Goal: Task Accomplishment & Management: Use online tool/utility

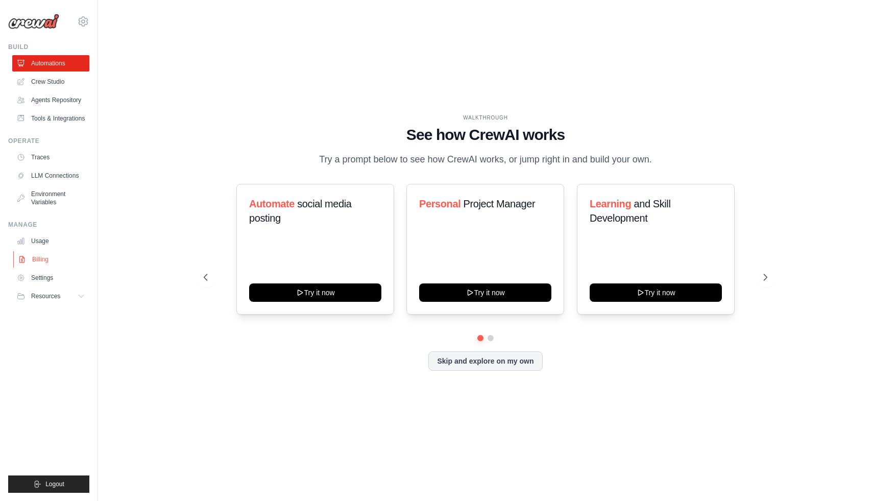
click at [51, 258] on link "Billing" at bounding box center [51, 259] width 77 height 16
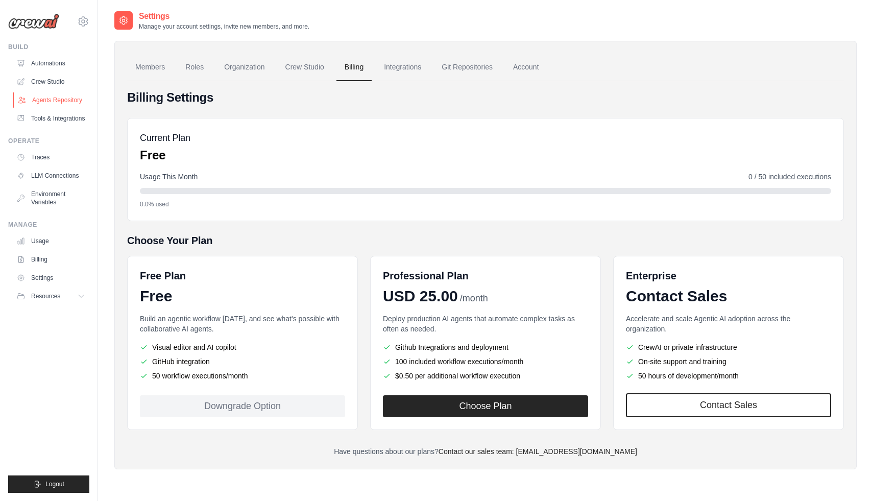
click at [63, 103] on link "Agents Repository" at bounding box center [51, 100] width 77 height 16
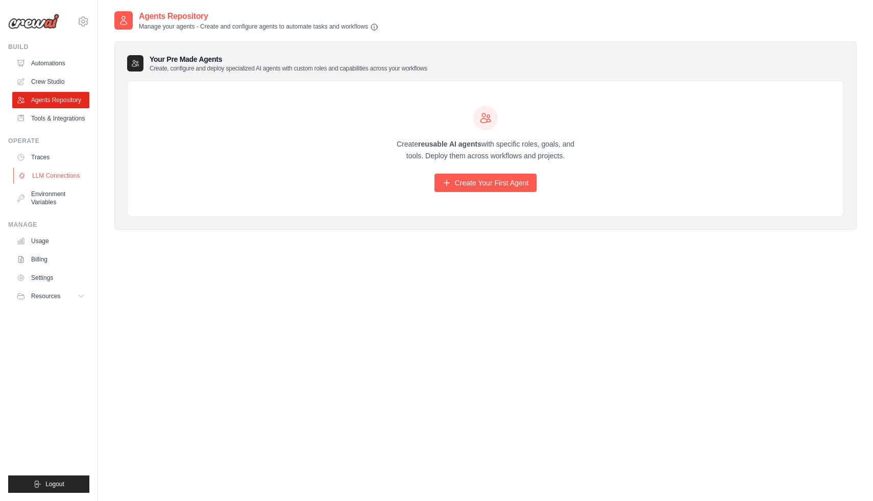
click at [56, 175] on link "LLM Connections" at bounding box center [51, 175] width 77 height 16
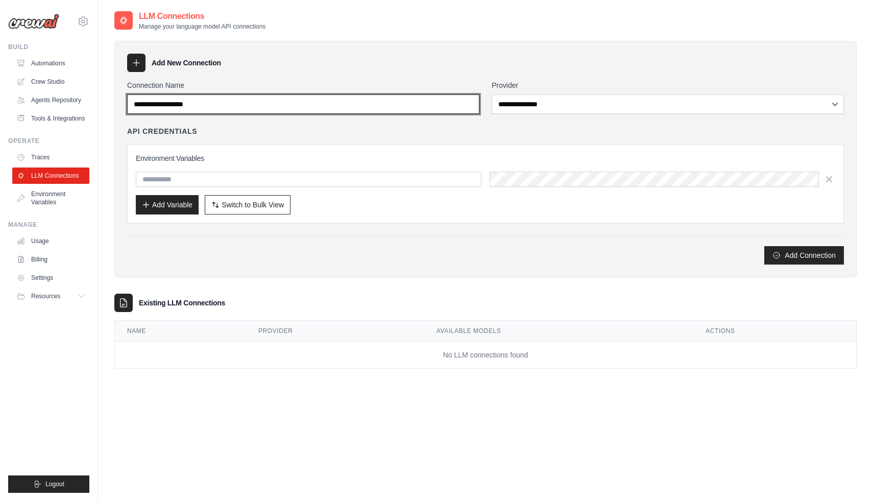
click at [464, 103] on input "Connection Name" at bounding box center [303, 103] width 352 height 19
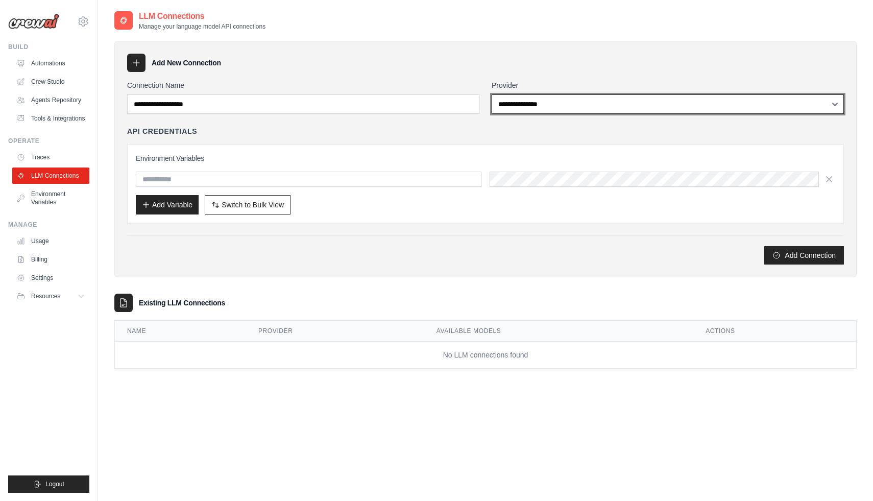
click at [531, 102] on select "**********" at bounding box center [668, 103] width 352 height 19
select select "******"
click at [492, 94] on select "**********" at bounding box center [668, 103] width 352 height 19
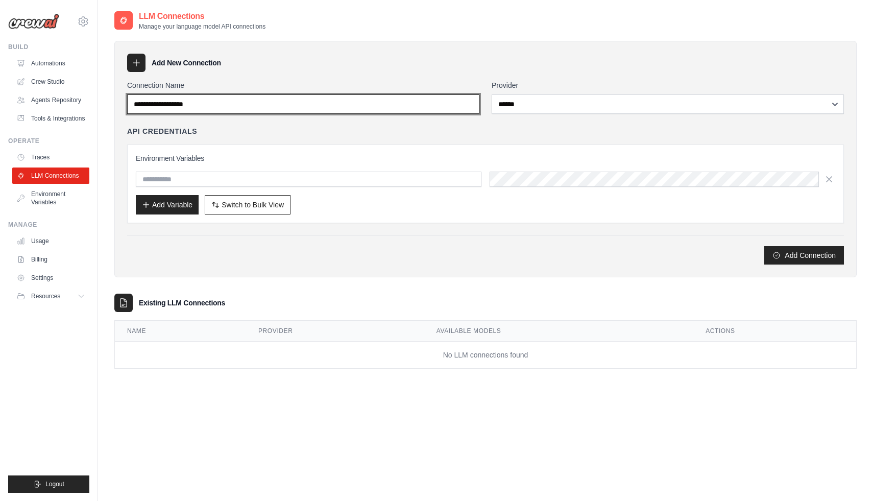
click at [408, 101] on input "Connection Name" at bounding box center [303, 103] width 352 height 19
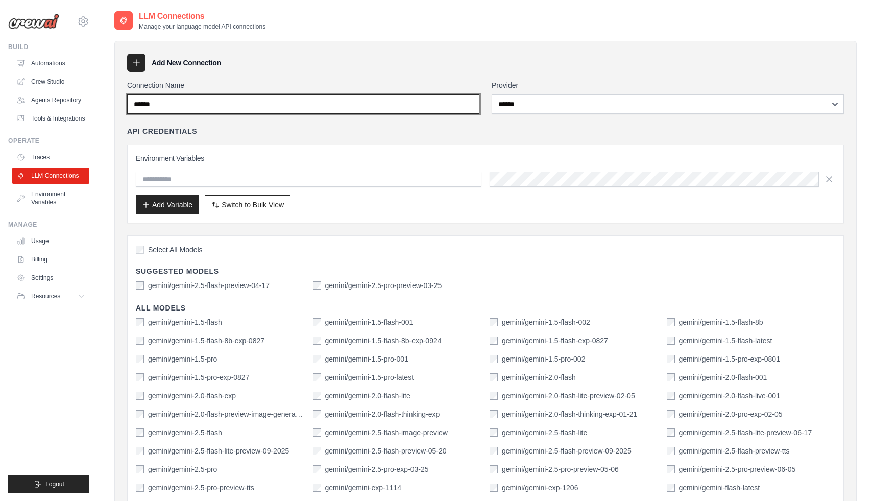
type input "******"
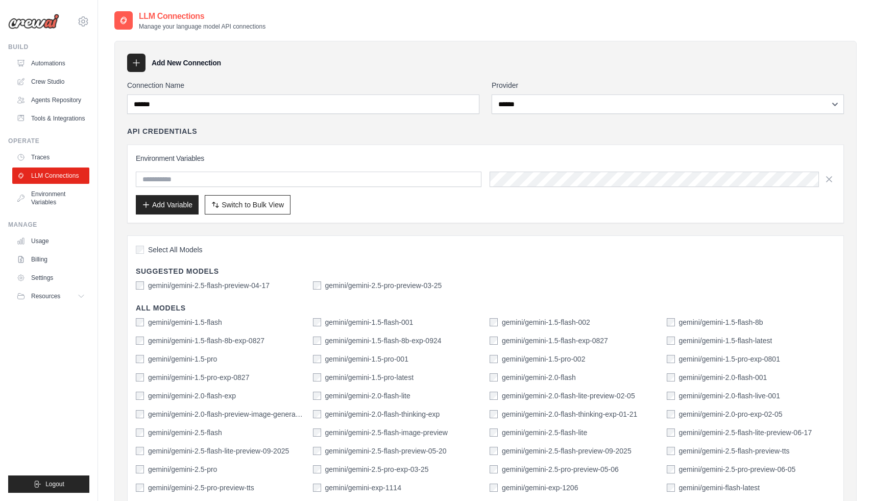
click at [471, 136] on div "API Credentials Environment Variables Add Variable Switch to Bulk View Switch t…" at bounding box center [485, 174] width 717 height 97
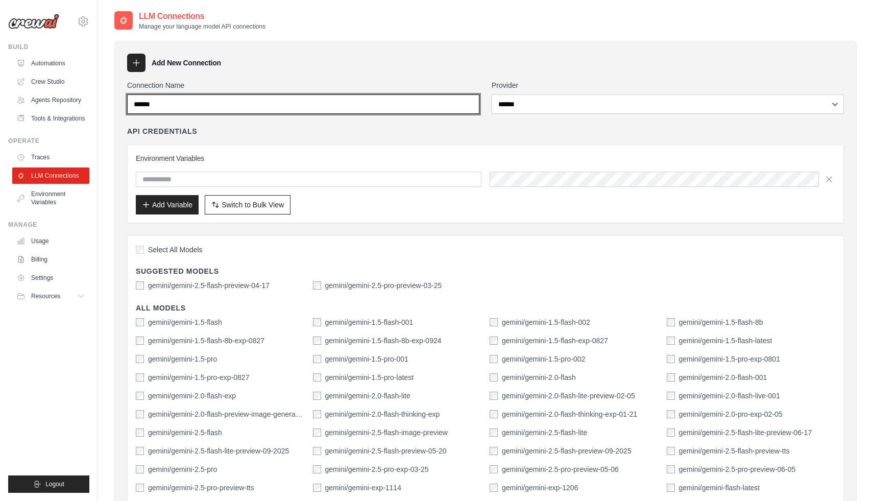
click at [420, 113] on input "******" at bounding box center [303, 103] width 352 height 19
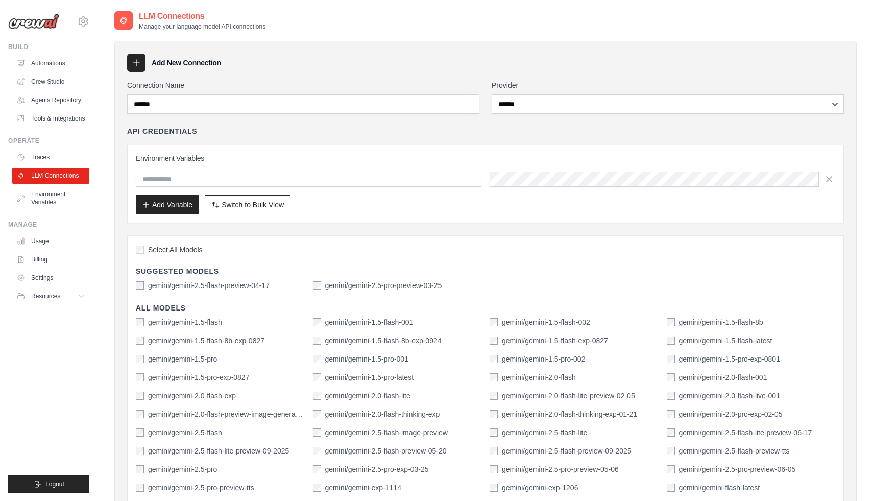
click at [405, 134] on div "API Credentials" at bounding box center [485, 131] width 717 height 10
click at [306, 180] on input "text" at bounding box center [309, 178] width 346 height 15
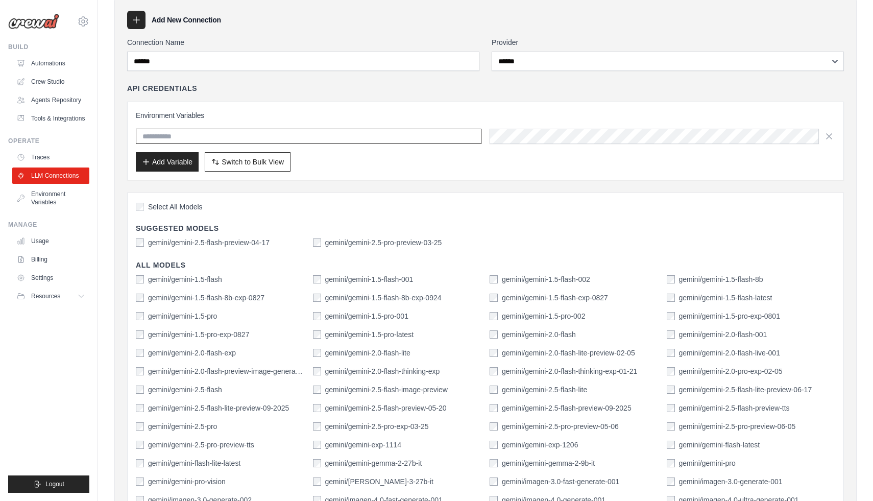
scroll to position [31, 0]
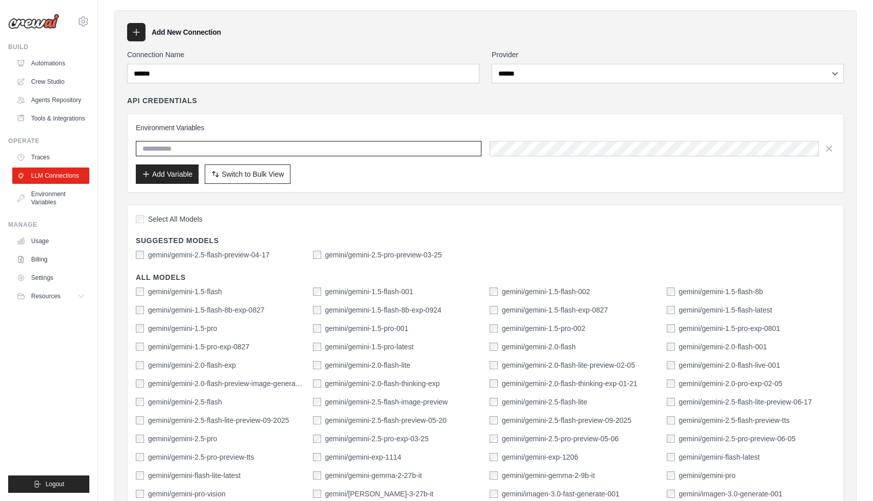
click at [432, 153] on input "text" at bounding box center [309, 148] width 346 height 15
paste input "**********"
type input "**********"
click at [461, 140] on div "Environment Variables Add Variable Switch to Bulk View Switch to Table View" at bounding box center [485, 152] width 699 height 61
click at [461, 146] on input "text" at bounding box center [309, 148] width 346 height 15
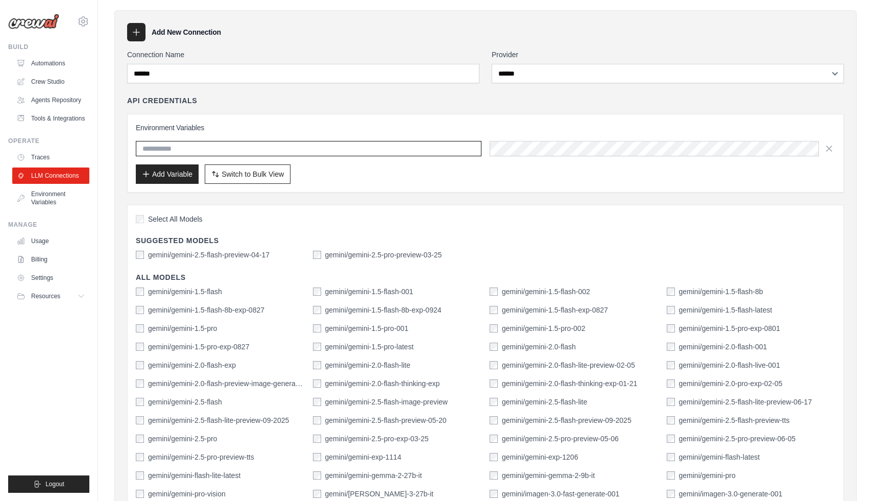
paste input "**********"
type input "**********"
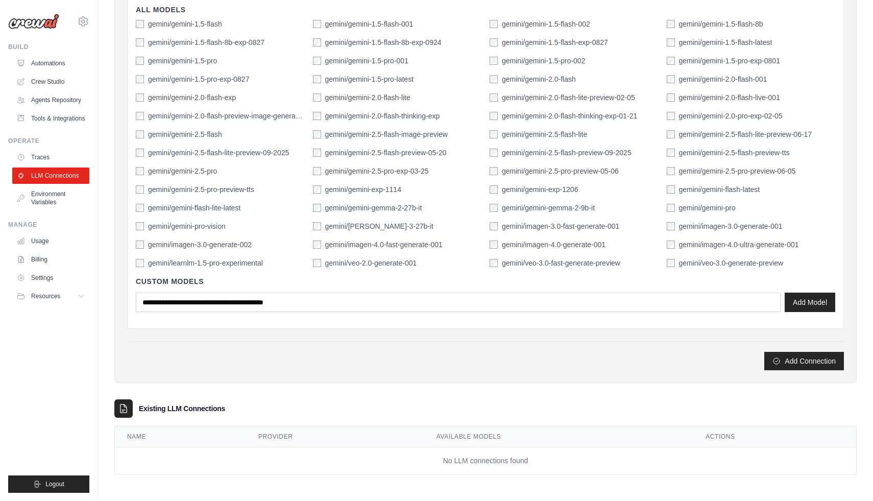
scroll to position [0, 0]
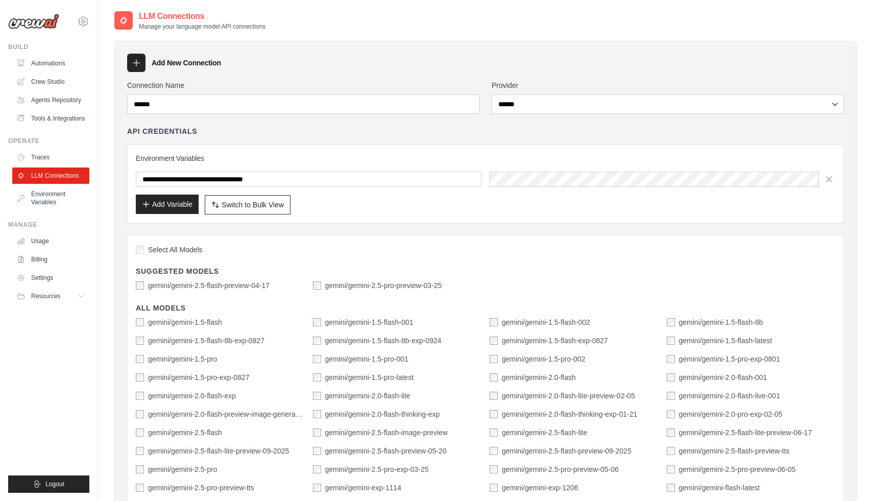
click at [186, 206] on button "Add Variable" at bounding box center [167, 203] width 63 height 19
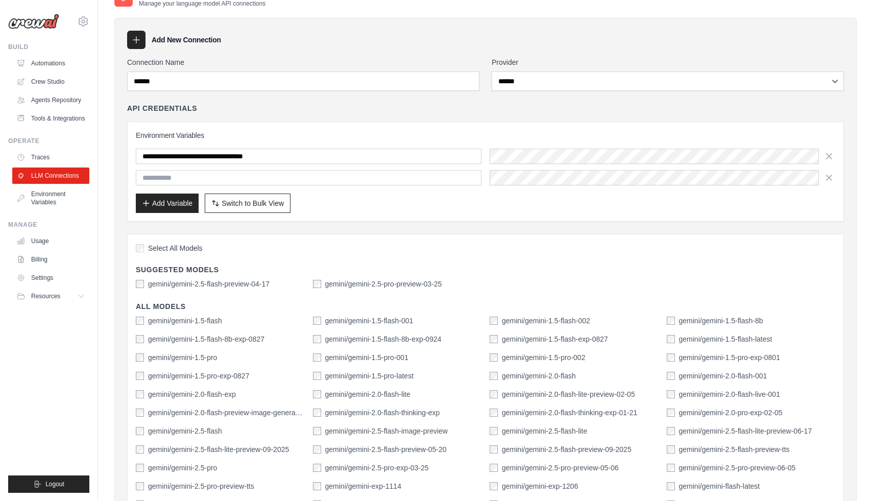
scroll to position [33, 0]
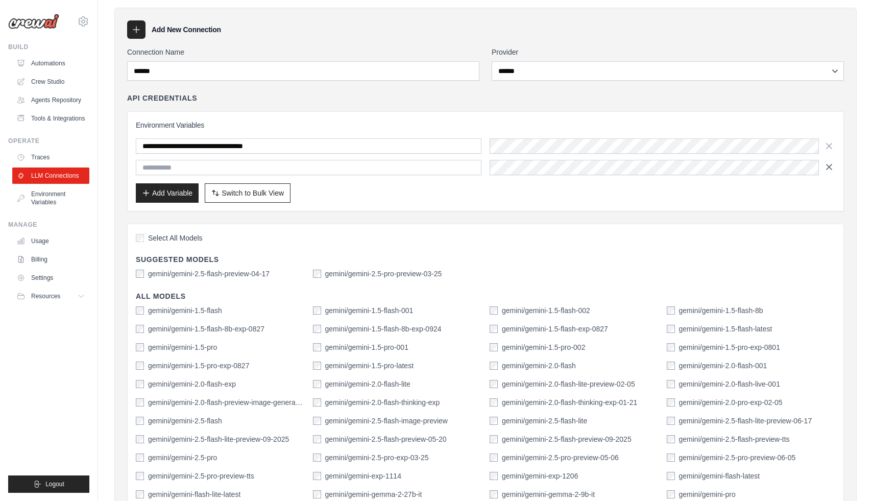
click at [831, 167] on icon "button" at bounding box center [829, 167] width 10 height 10
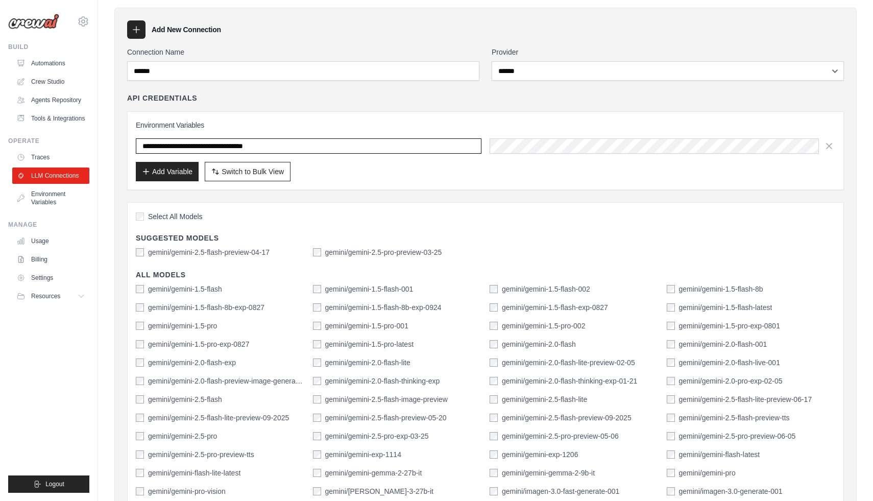
click at [461, 140] on input "**********" at bounding box center [309, 145] width 346 height 15
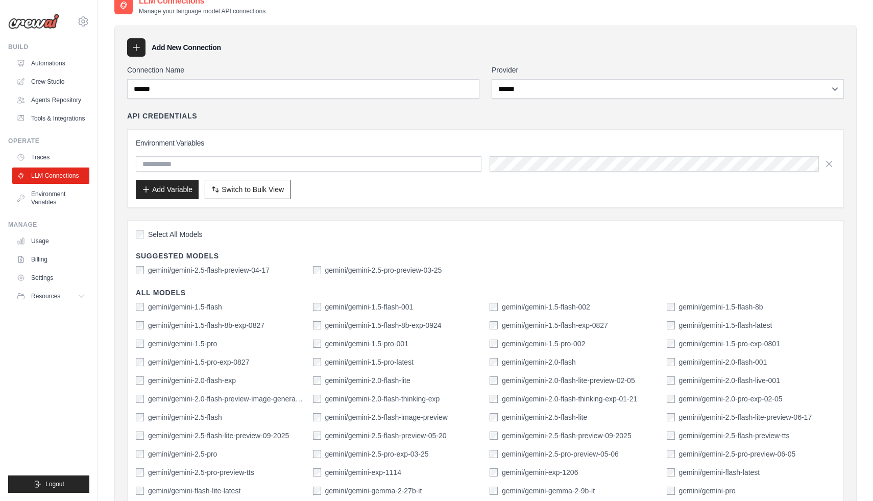
scroll to position [19, 0]
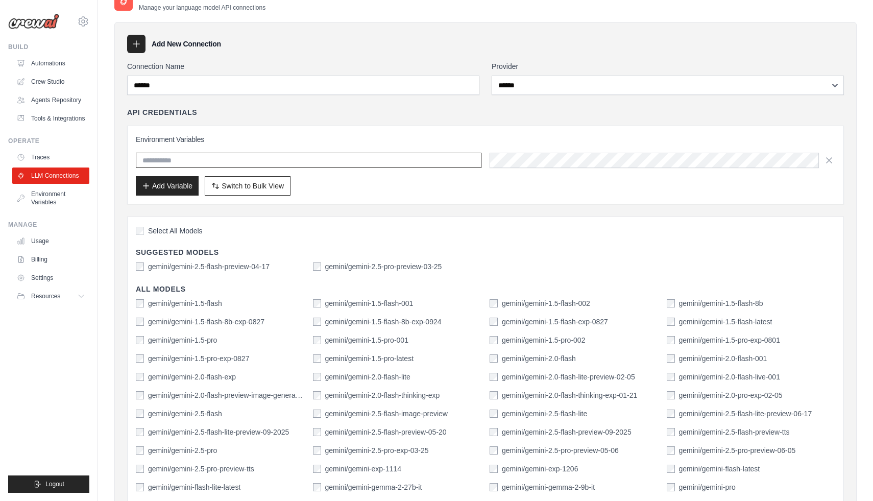
paste input "**********"
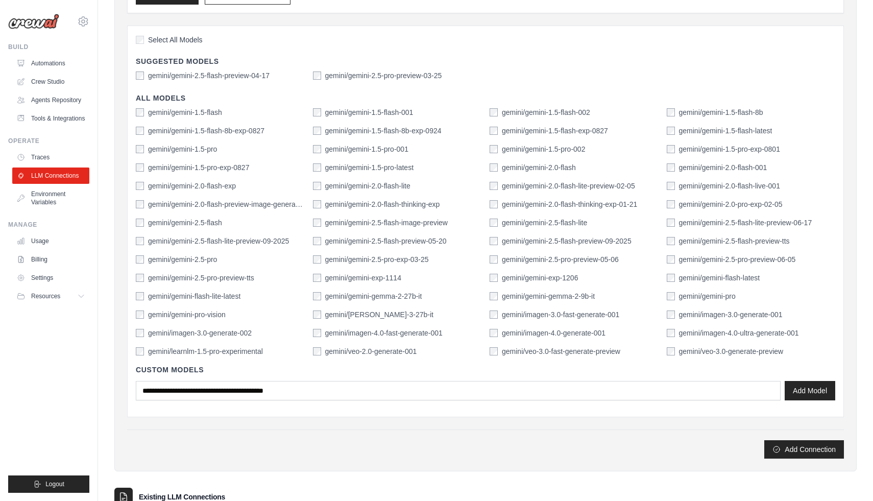
scroll to position [259, 0]
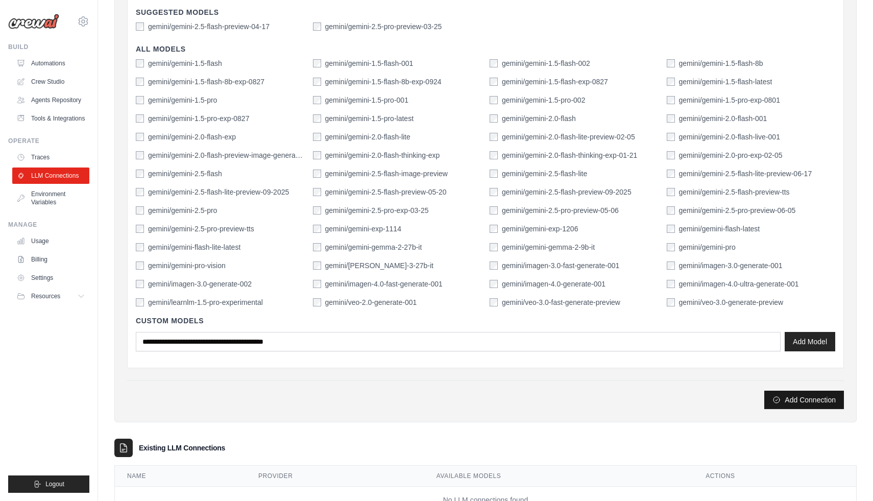
type input "**********"
click at [801, 393] on button "Add Connection" at bounding box center [804, 399] width 80 height 18
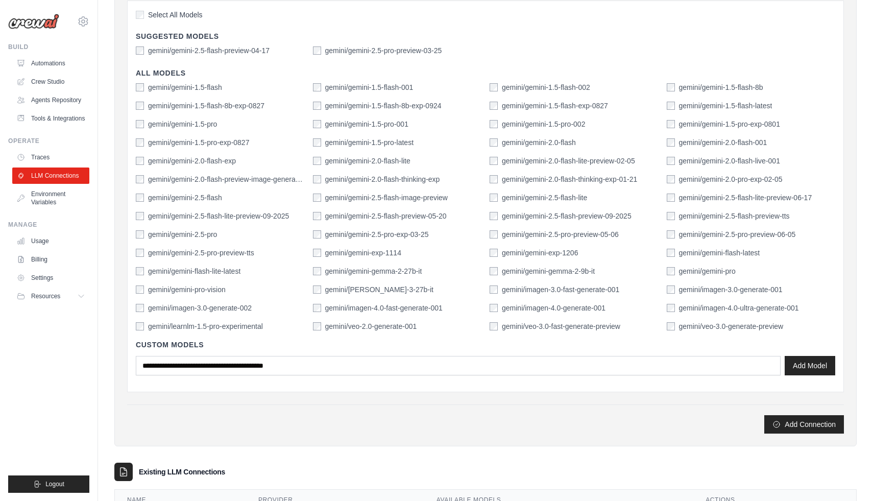
scroll to position [298, 0]
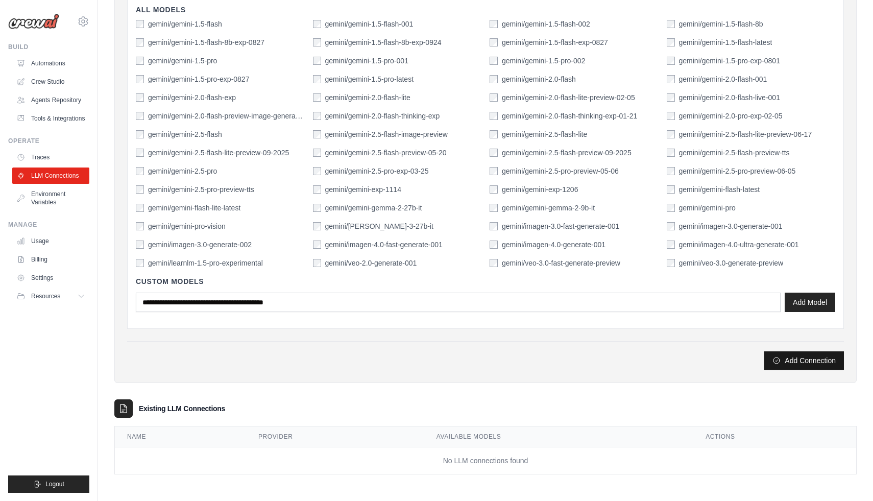
click at [775, 358] on icon "submit" at bounding box center [776, 360] width 8 height 8
click at [773, 362] on icon "submit" at bounding box center [776, 360] width 6 height 6
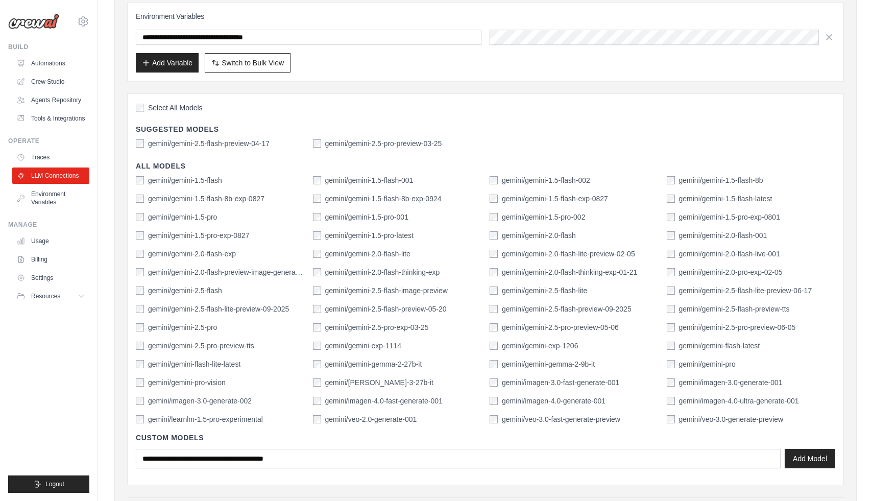
scroll to position [61, 0]
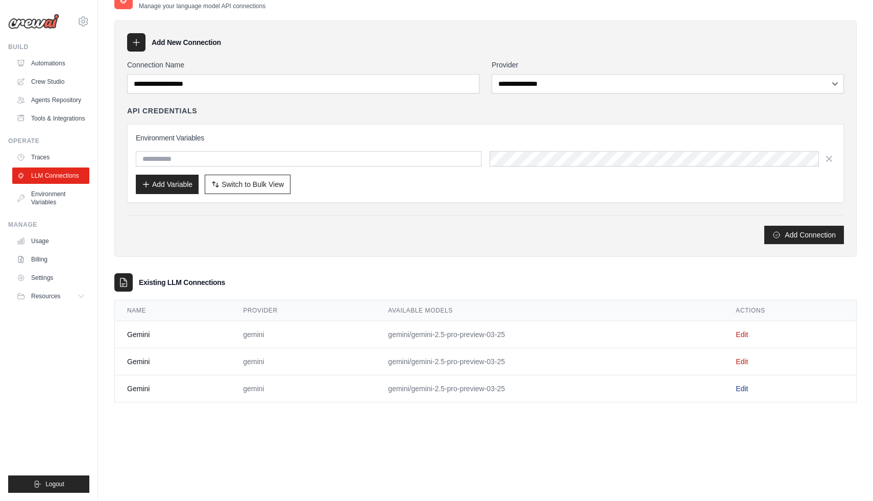
click at [742, 388] on link "Edit" at bounding box center [741, 388] width 12 height 8
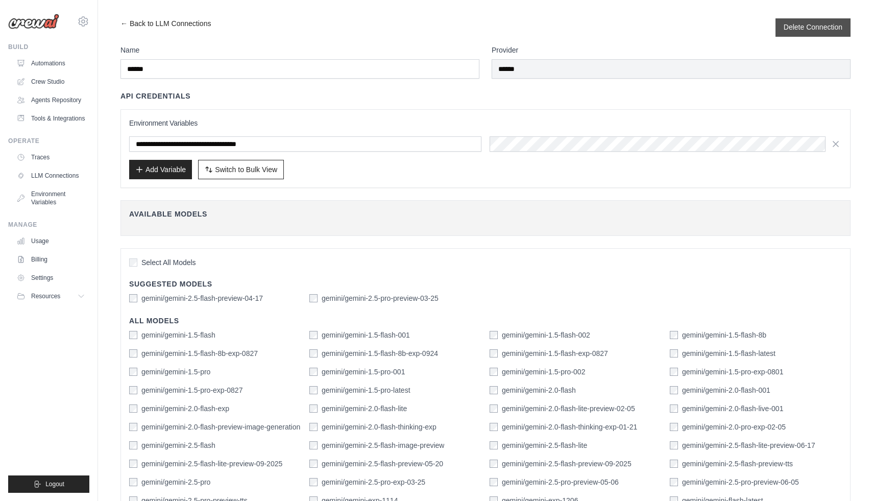
click at [808, 31] on button "Delete Connection" at bounding box center [812, 27] width 59 height 10
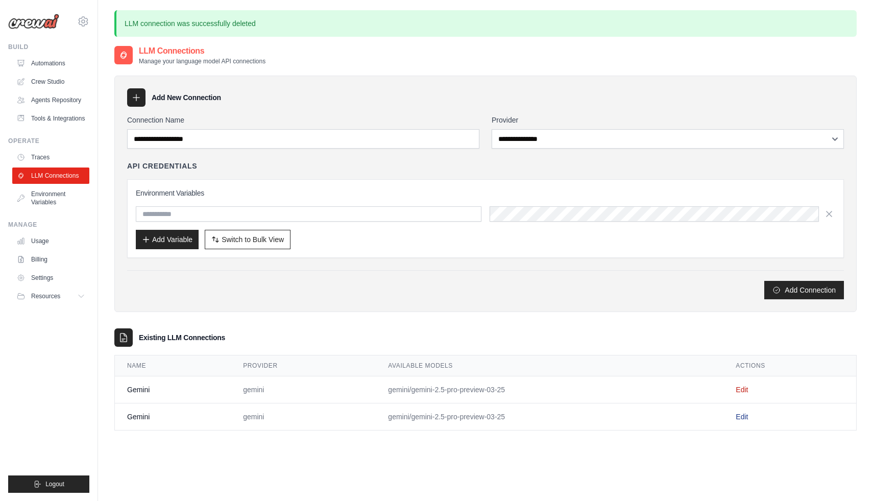
click at [745, 418] on link "Edit" at bounding box center [741, 416] width 12 height 8
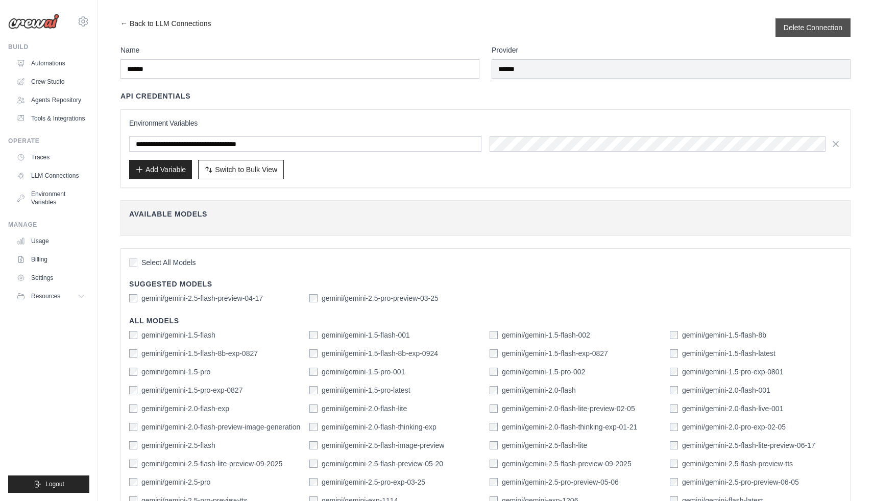
click at [793, 34] on div "Delete Connection" at bounding box center [812, 27] width 75 height 18
click at [802, 26] on button "Delete Connection" at bounding box center [812, 27] width 59 height 10
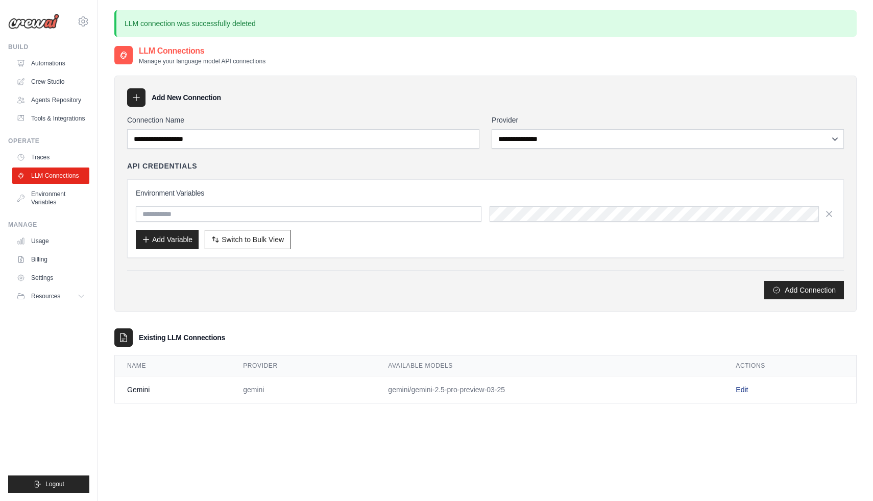
click at [739, 388] on link "Edit" at bounding box center [741, 389] width 12 height 8
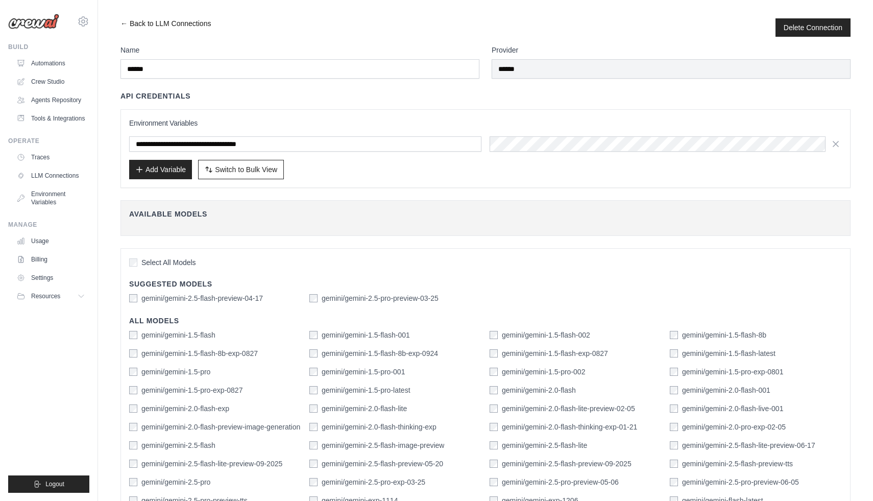
click at [173, 32] on link "← Back to LLM Connections" at bounding box center [165, 27] width 90 height 18
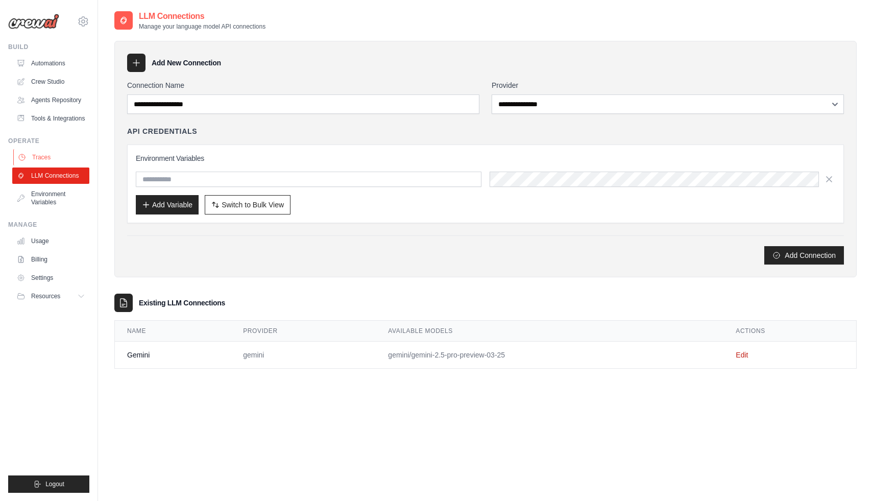
click at [42, 158] on link "Traces" at bounding box center [51, 157] width 77 height 16
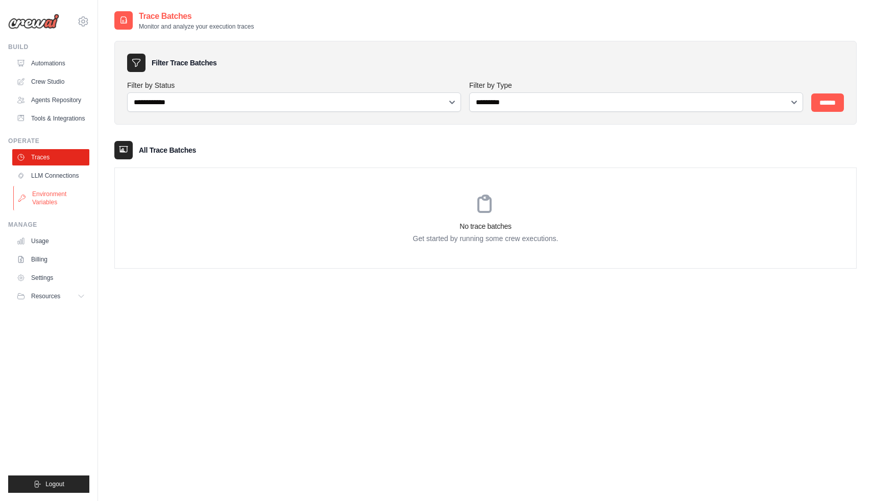
click at [38, 202] on link "Environment Variables" at bounding box center [51, 198] width 77 height 24
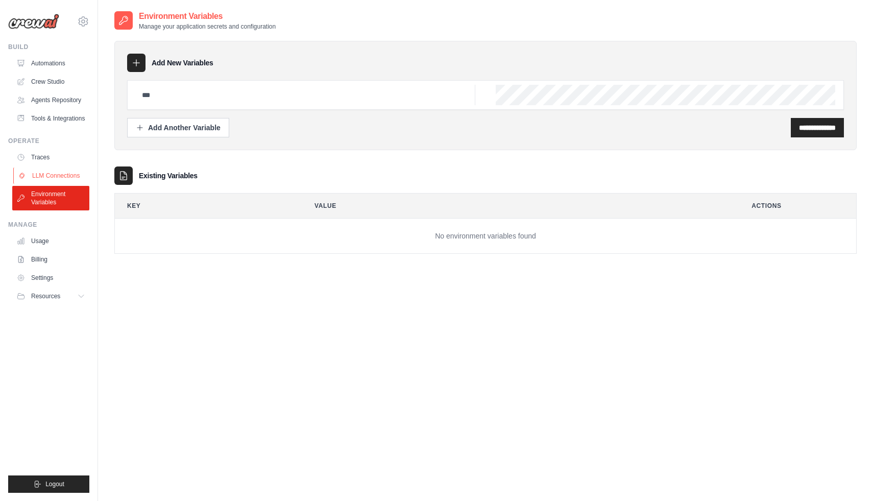
click at [75, 169] on link "LLM Connections" at bounding box center [51, 175] width 77 height 16
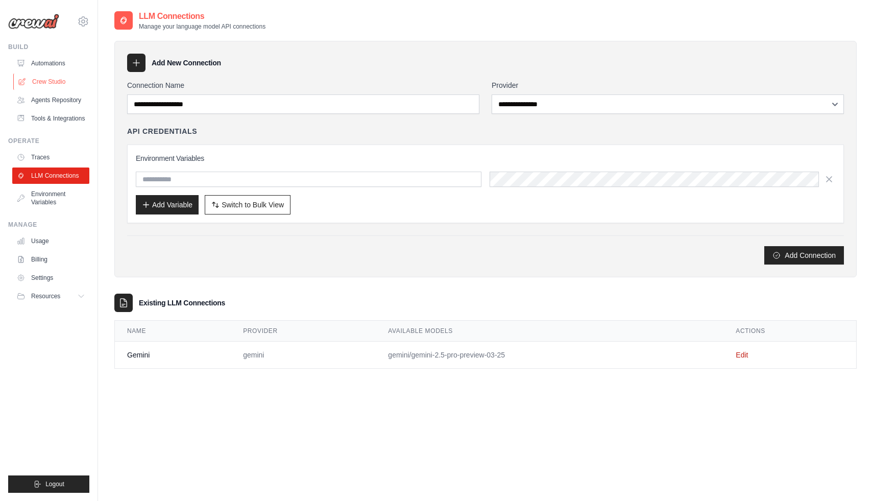
click at [57, 80] on link "Crew Studio" at bounding box center [51, 81] width 77 height 16
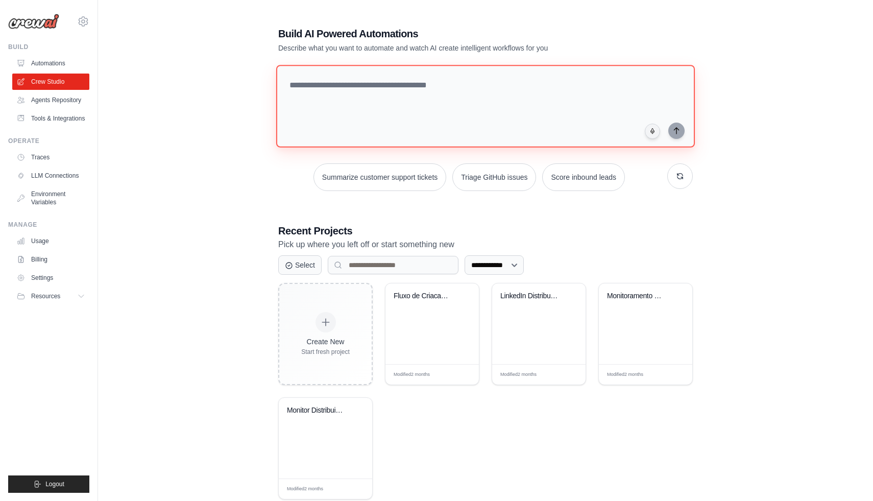
click at [348, 103] on textarea at bounding box center [485, 106] width 419 height 83
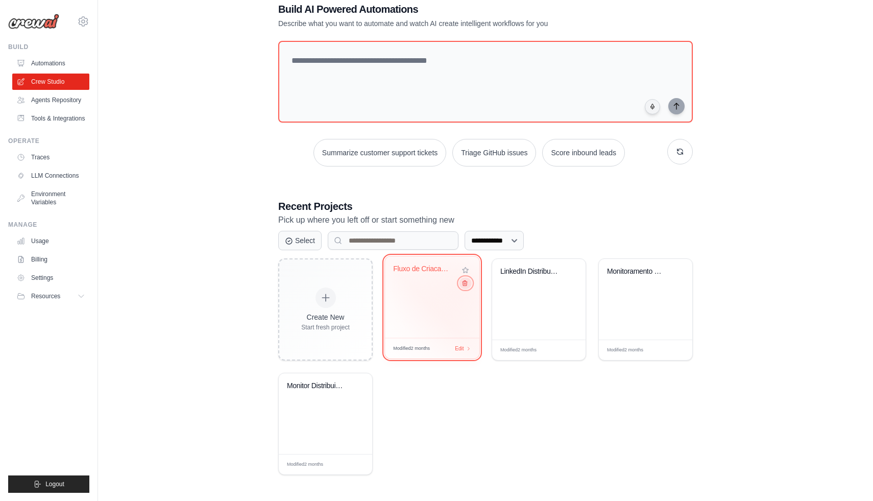
click at [467, 285] on icon at bounding box center [464, 283] width 7 height 7
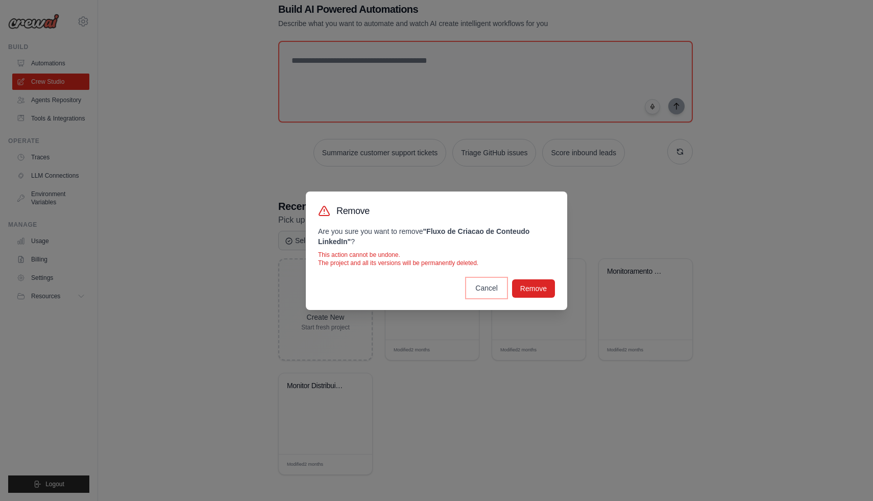
click at [495, 288] on button "Cancel" at bounding box center [486, 288] width 39 height 18
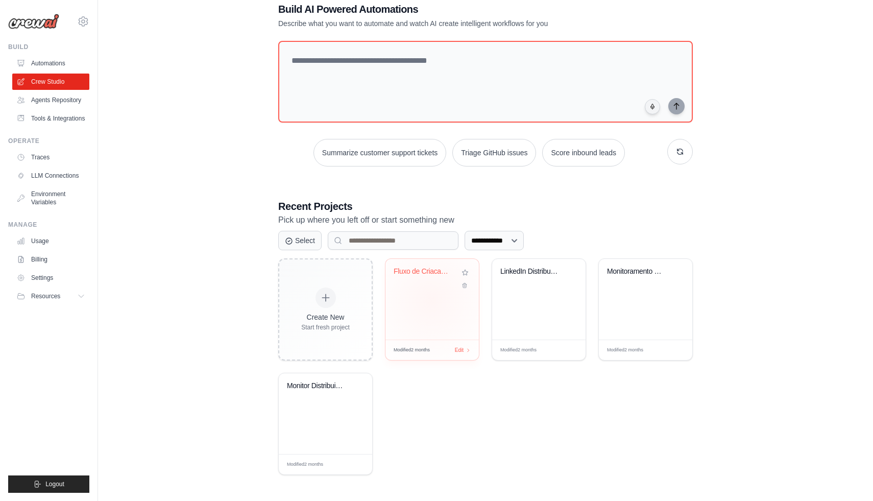
click at [429, 300] on div "Fluxo de Criacao de Conteudo Linked..." at bounding box center [431, 299] width 93 height 81
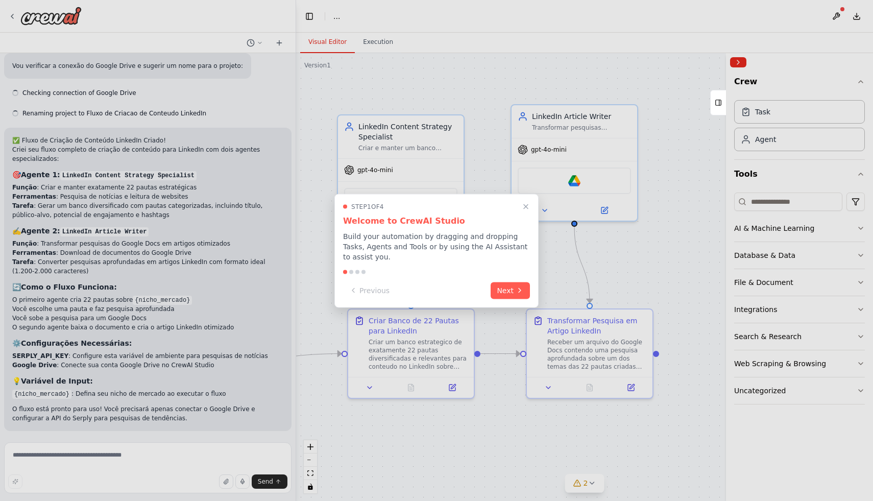
scroll to position [478, 0]
click at [17, 14] on div at bounding box center [436, 250] width 873 height 501
click at [12, 14] on div at bounding box center [436, 250] width 873 height 501
click at [514, 290] on button "Next" at bounding box center [509, 289] width 39 height 17
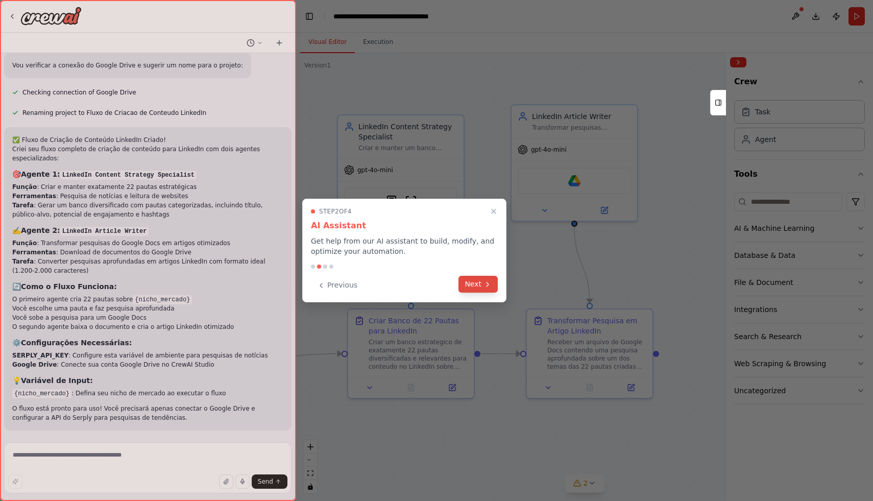
click at [477, 289] on button "Next" at bounding box center [477, 284] width 39 height 17
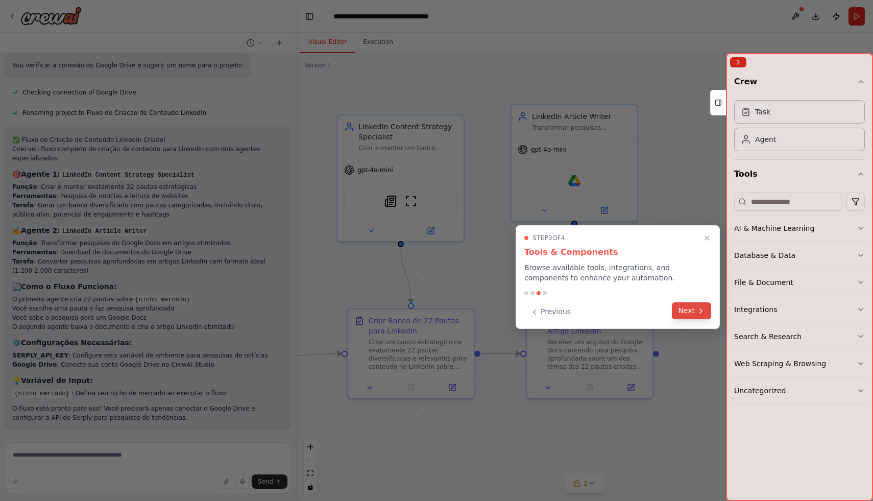
click at [692, 311] on button "Next" at bounding box center [691, 310] width 39 height 17
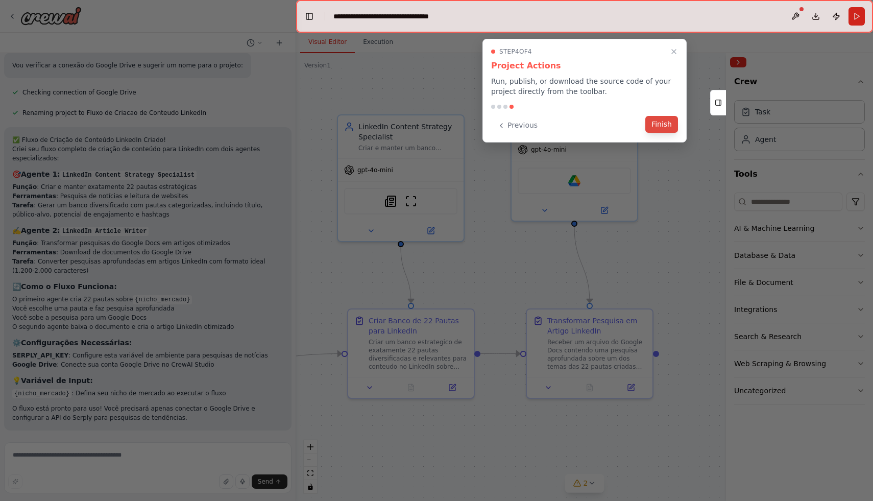
click at [661, 122] on button "Finish" at bounding box center [661, 124] width 33 height 17
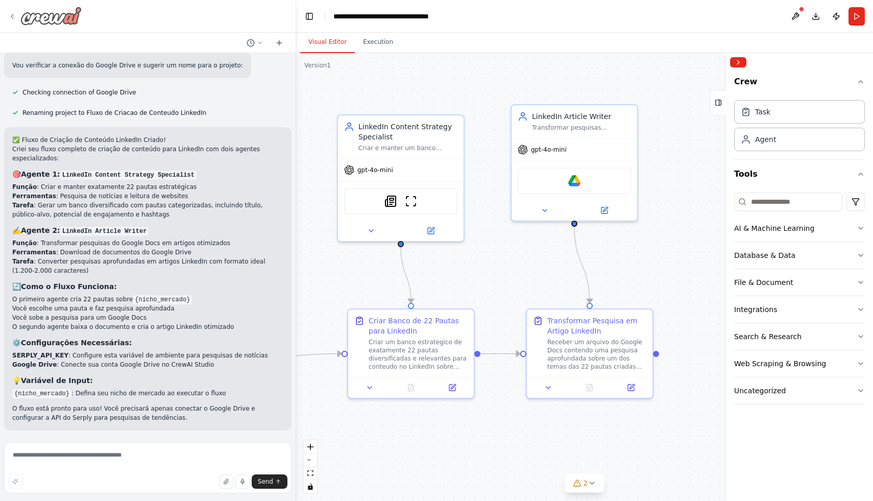
click at [17, 11] on div at bounding box center [44, 16] width 73 height 18
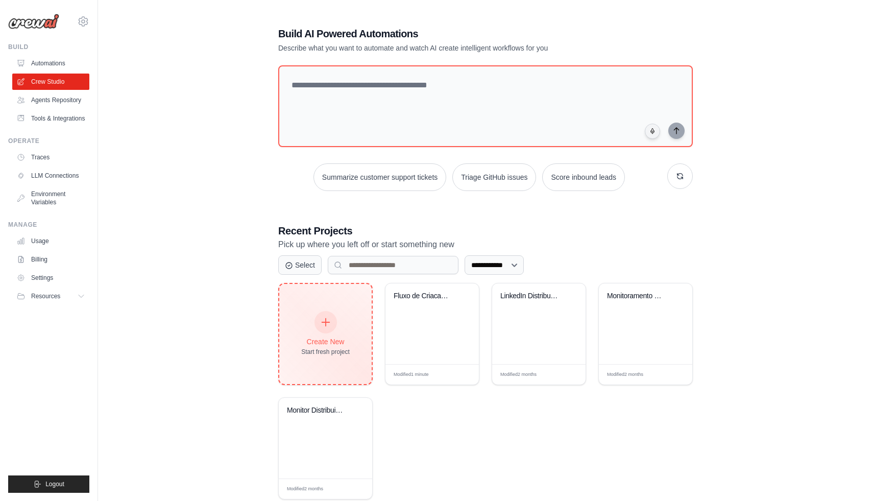
click at [317, 327] on div at bounding box center [325, 322] width 22 height 22
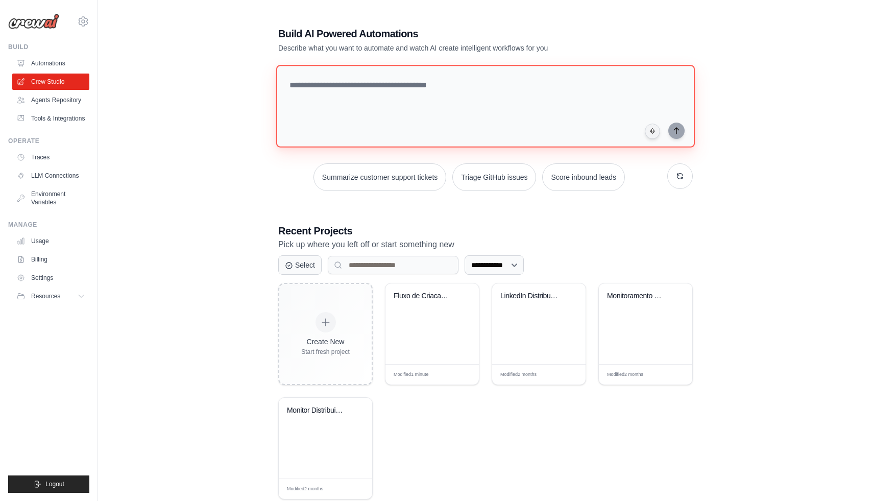
click at [416, 119] on textarea at bounding box center [485, 106] width 419 height 83
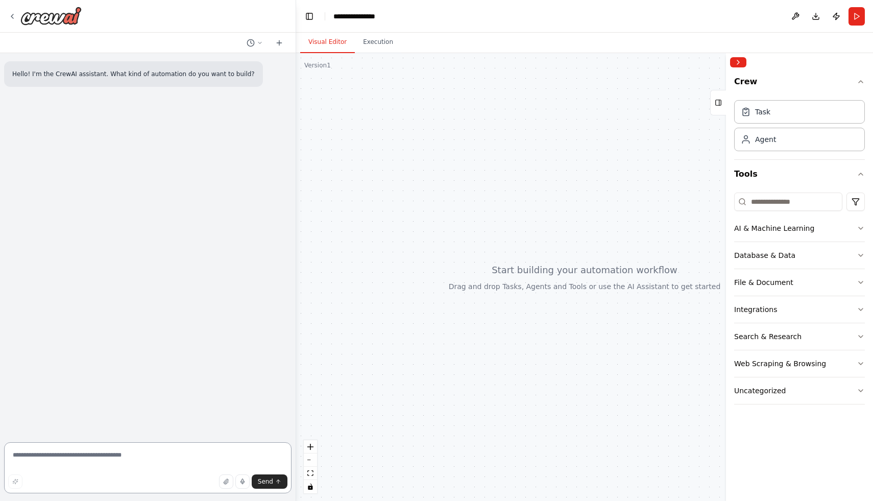
click at [149, 456] on textarea at bounding box center [147, 467] width 287 height 51
click at [193, 465] on textarea at bounding box center [147, 467] width 287 height 51
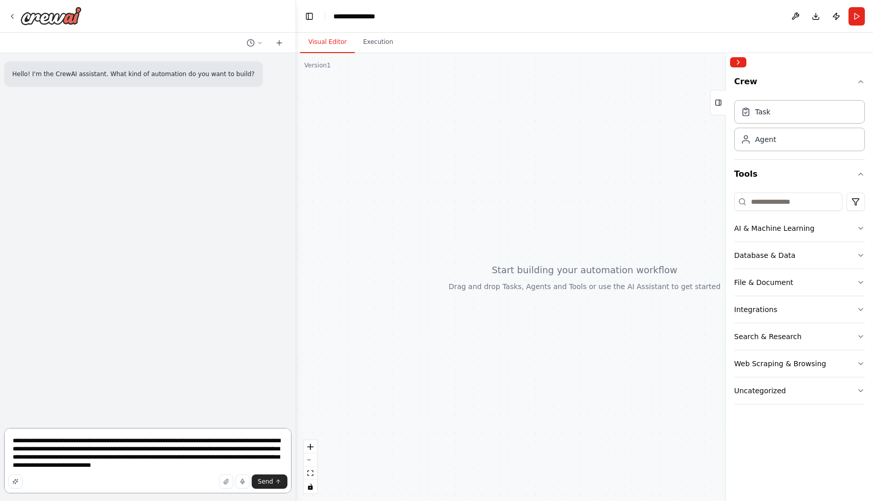
type textarea "**********"
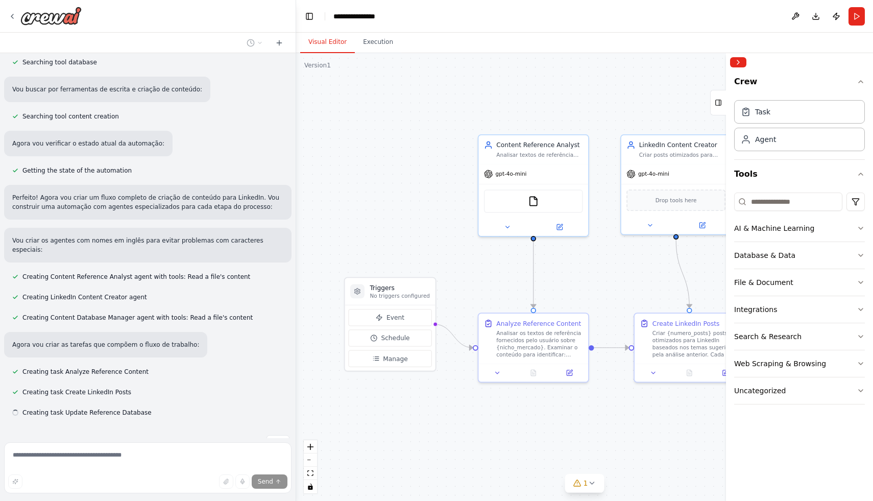
scroll to position [303, 0]
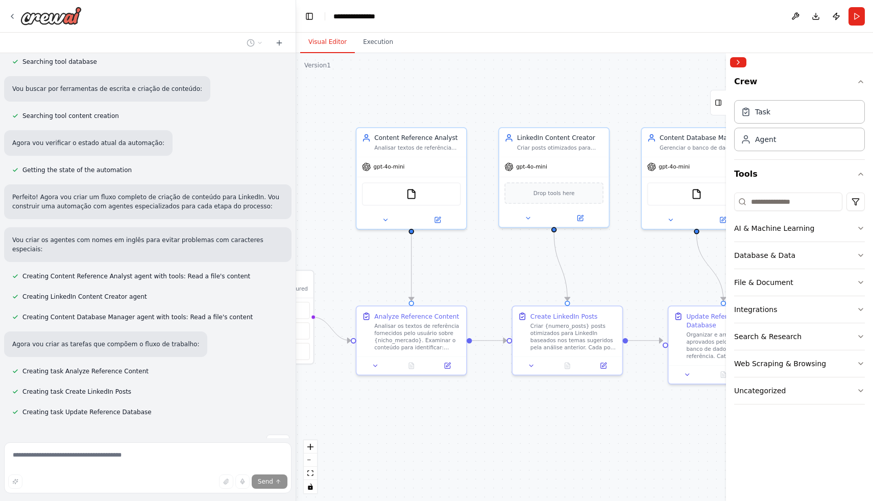
drag, startPoint x: 545, startPoint y: 111, endPoint x: 411, endPoint y: 112, distance: 133.7
click at [410, 114] on div ".deletable-edge-delete-btn { width: 20px; height: 20px; border: 0px solid #ffff…" at bounding box center [584, 277] width 577 height 448
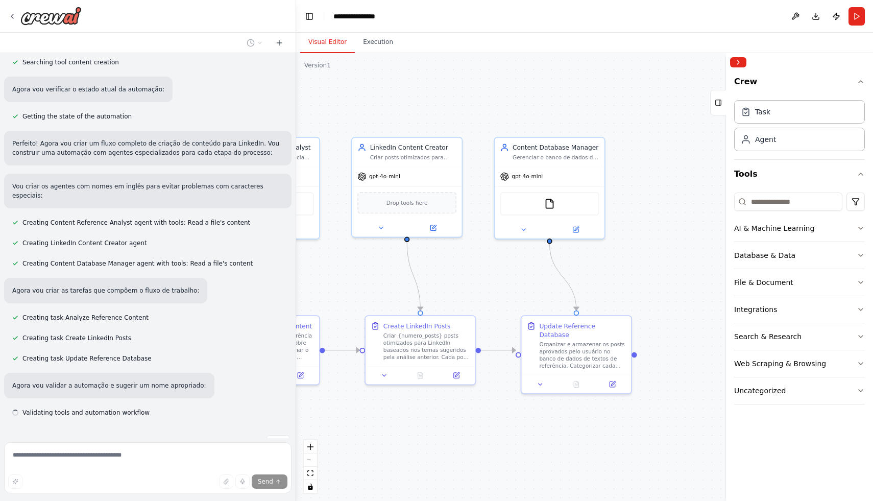
scroll to position [357, 0]
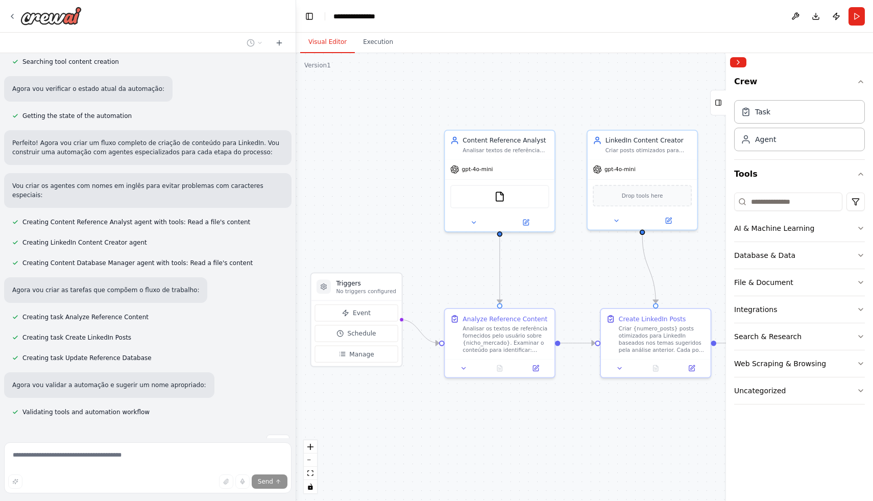
drag, startPoint x: 593, startPoint y: 98, endPoint x: 692, endPoint y: 90, distance: 99.8
click at [693, 90] on div ".deletable-edge-delete-btn { width: 20px; height: 20px; border: 0px solid #ffff…" at bounding box center [584, 277] width 577 height 448
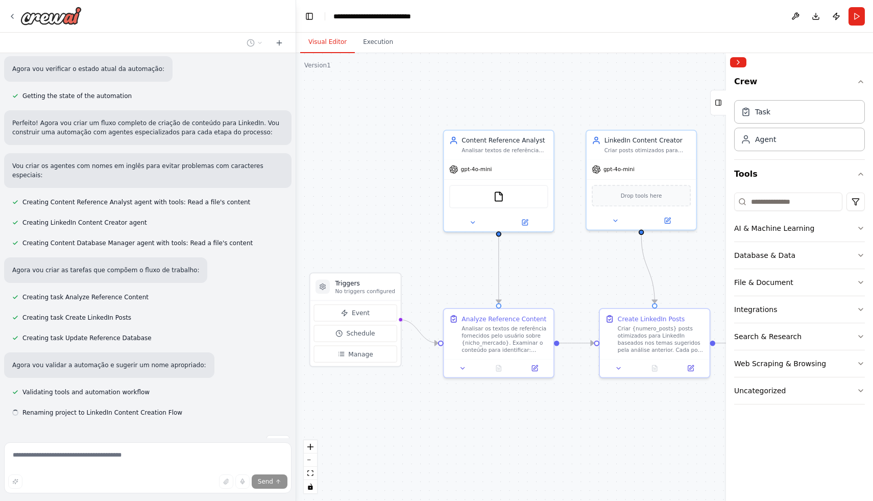
scroll to position [377, 0]
click at [479, 171] on div "gpt-4o-mini" at bounding box center [470, 167] width 43 height 9
click at [480, 169] on span "gpt-4o-mini" at bounding box center [476, 167] width 31 height 7
click at [523, 222] on icon at bounding box center [524, 220] width 5 height 5
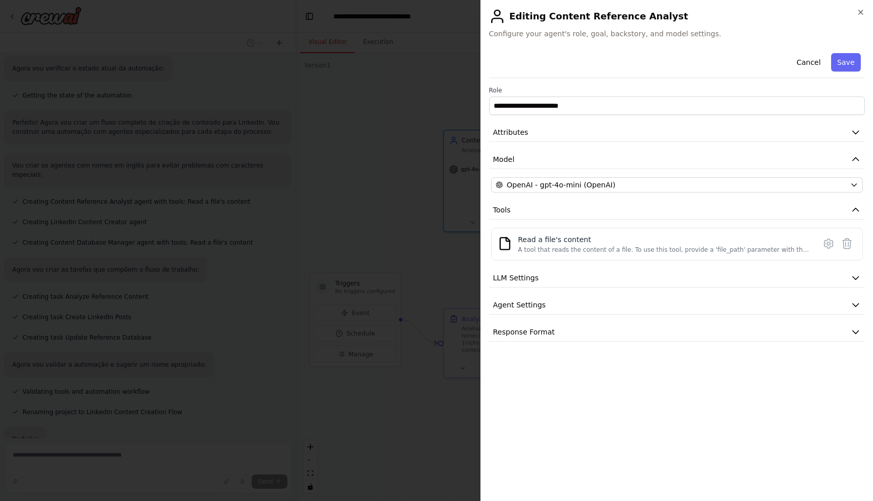
scroll to position [402, 0]
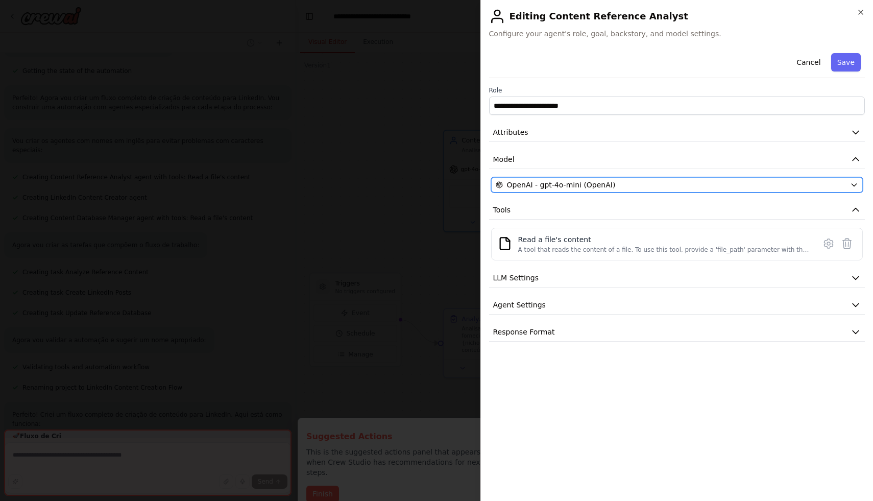
click at [580, 180] on span "OpenAI - gpt-4o-mini (OpenAI)" at bounding box center [561, 185] width 109 height 10
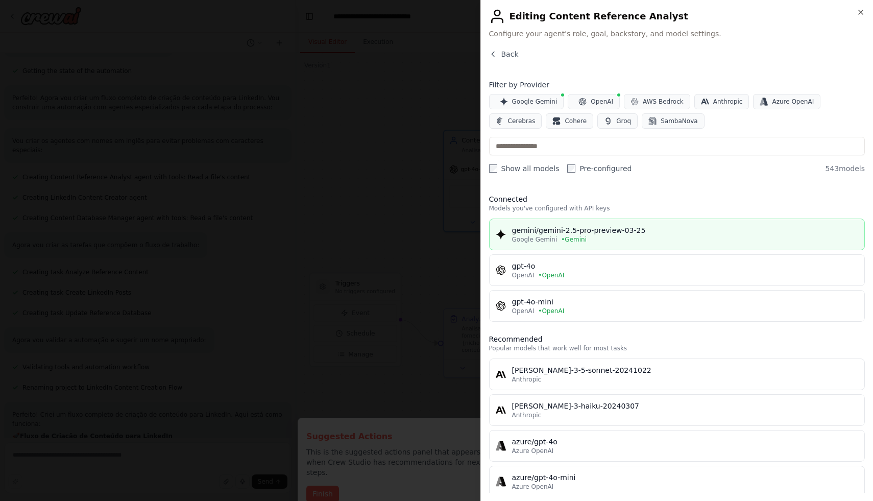
click at [554, 234] on div "gemini/gemini-2.5-pro-preview-03-25" at bounding box center [685, 230] width 347 height 10
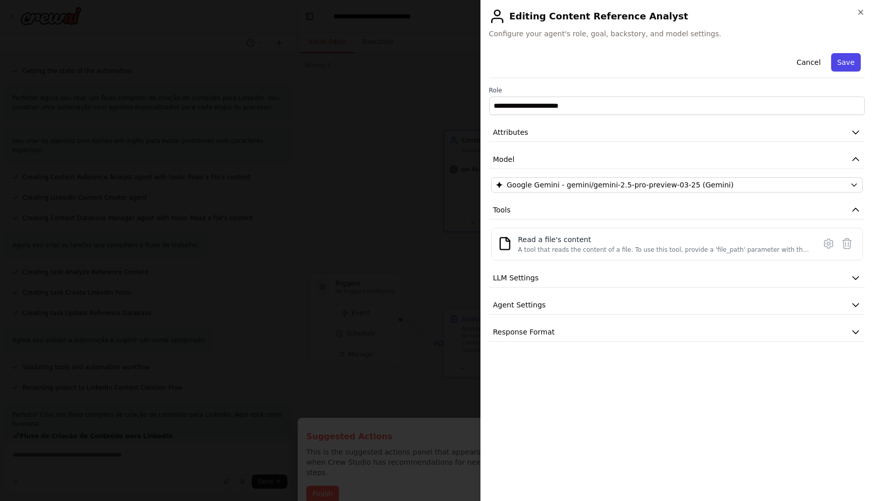
click at [847, 65] on button "Save" at bounding box center [846, 62] width 30 height 18
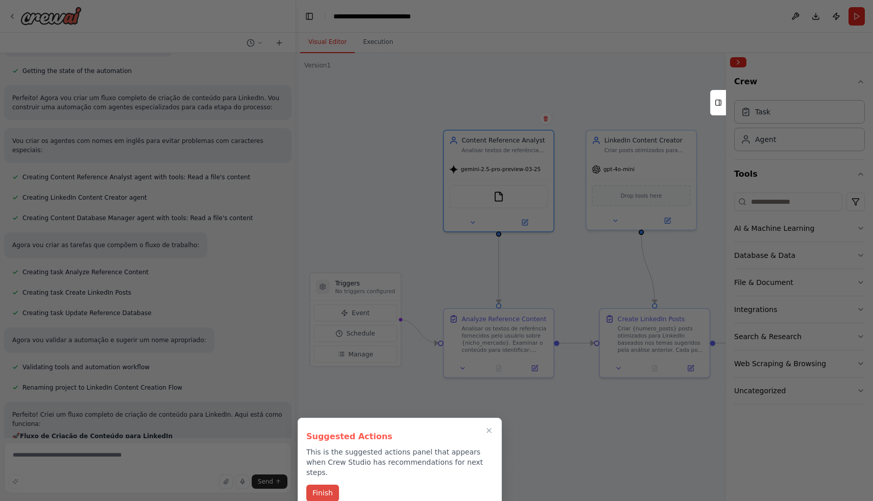
click at [329, 484] on button "Finish" at bounding box center [322, 492] width 33 height 17
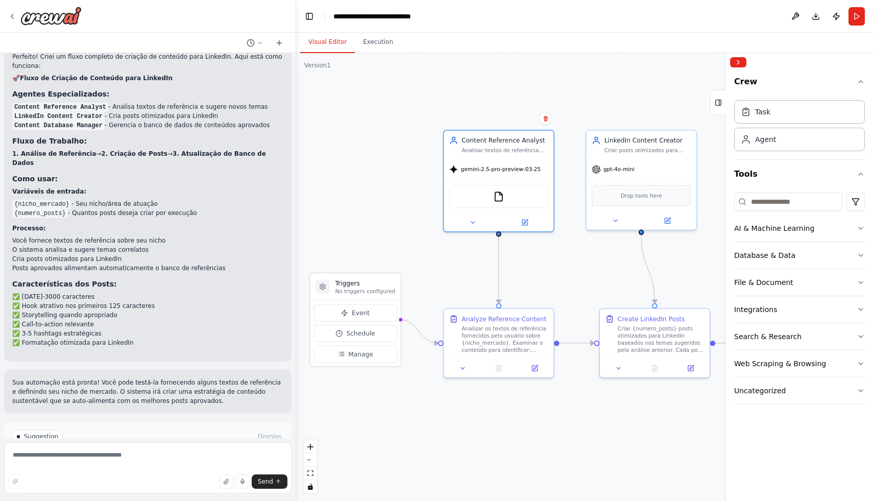
scroll to position [780, 0]
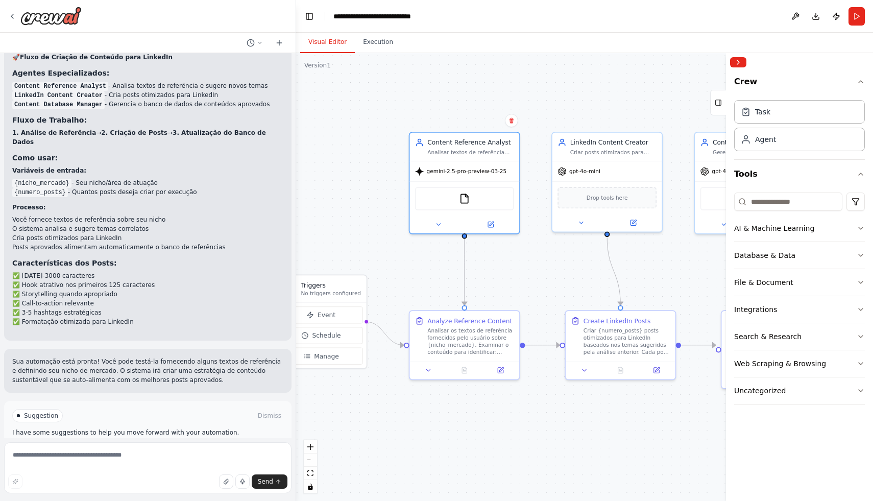
drag, startPoint x: 594, startPoint y: 250, endPoint x: 530, endPoint y: 257, distance: 64.2
click at [531, 257] on div ".deletable-edge-delete-btn { width: 20px; height: 20px; border: 0px solid #ffff…" at bounding box center [584, 277] width 577 height 448
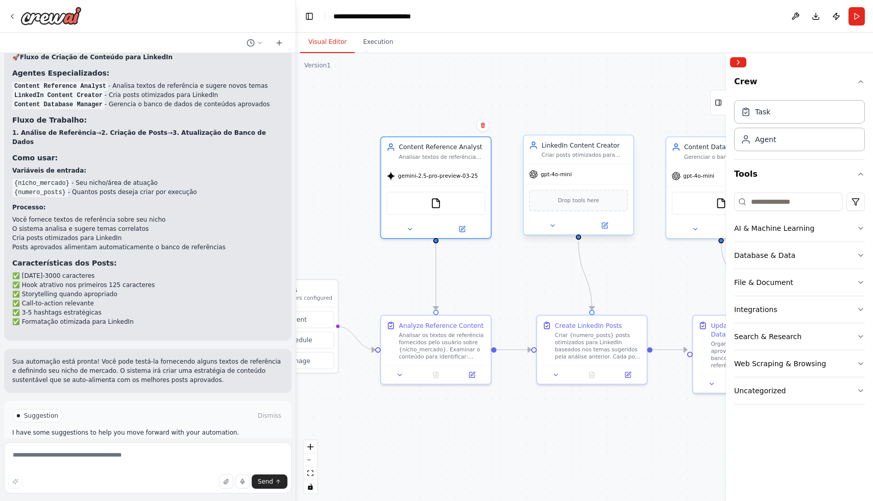
click at [555, 180] on div "gpt-4o-mini" at bounding box center [579, 173] width 110 height 19
click at [603, 226] on icon at bounding box center [605, 225] width 4 height 4
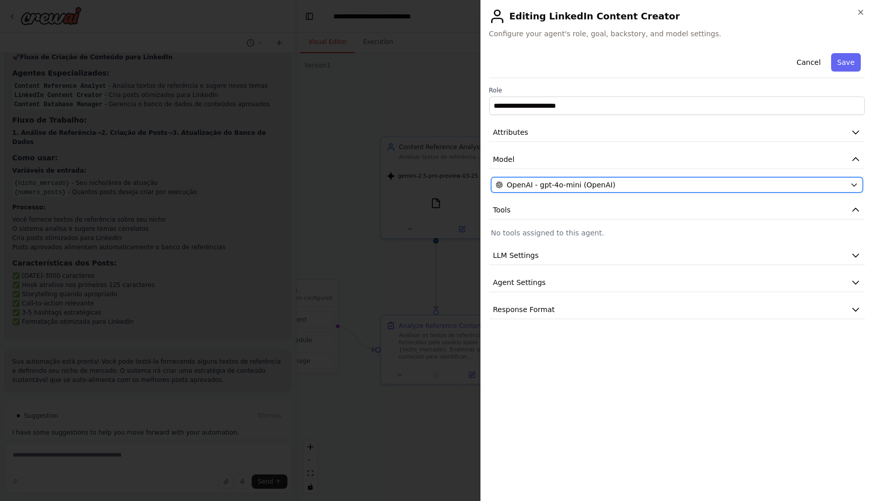
click at [548, 183] on span "OpenAI - gpt-4o-mini (OpenAI)" at bounding box center [561, 185] width 109 height 10
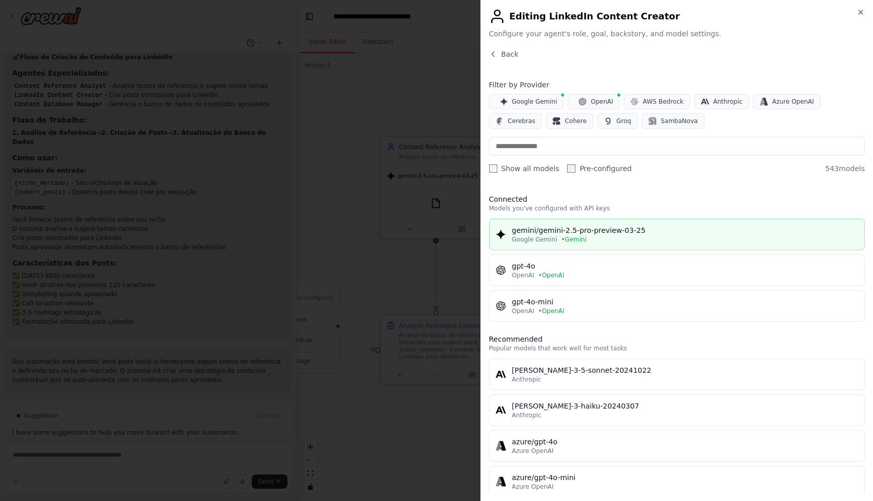
click at [553, 240] on span "Google Gemini" at bounding box center [534, 239] width 45 height 8
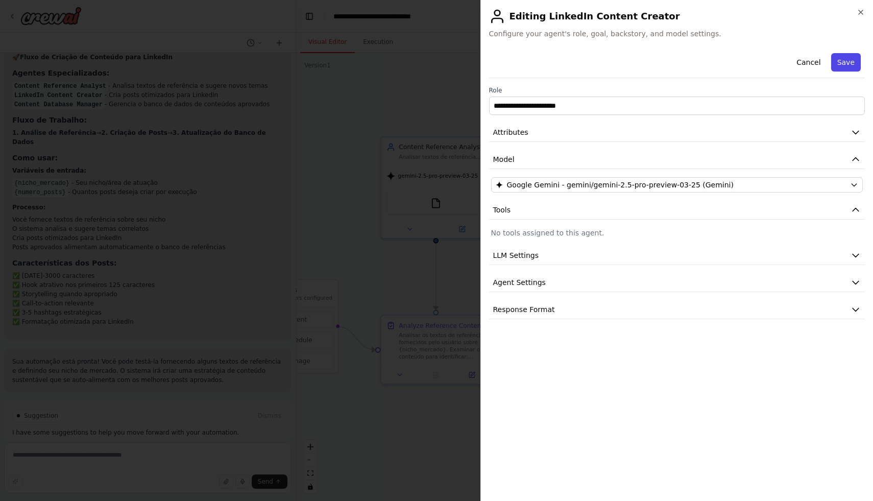
click at [851, 59] on button "Save" at bounding box center [846, 62] width 30 height 18
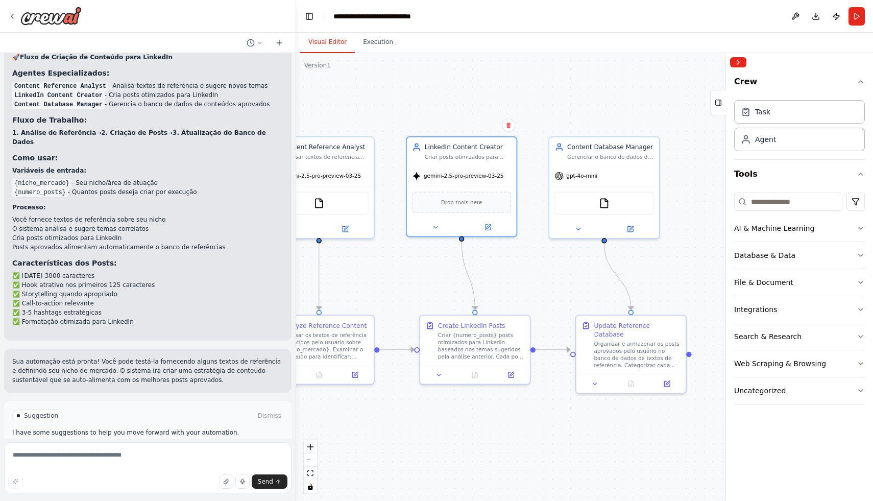
drag, startPoint x: 660, startPoint y: 105, endPoint x: 490, endPoint y: 106, distance: 170.0
click at [490, 109] on div ".deletable-edge-delete-btn { width: 20px; height: 20px; border: 0px solid #ffff…" at bounding box center [584, 277] width 577 height 448
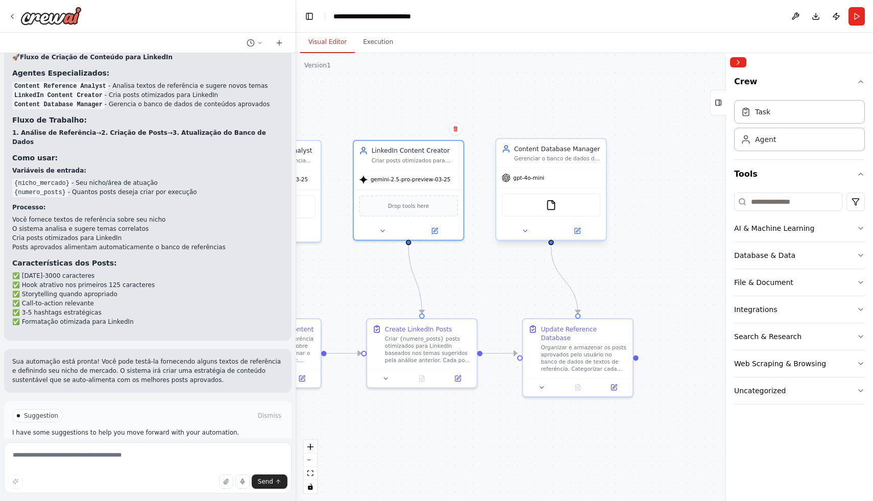
click at [537, 181] on span "gpt-4o-mini" at bounding box center [528, 177] width 31 height 7
click at [580, 233] on icon at bounding box center [577, 230] width 7 height 7
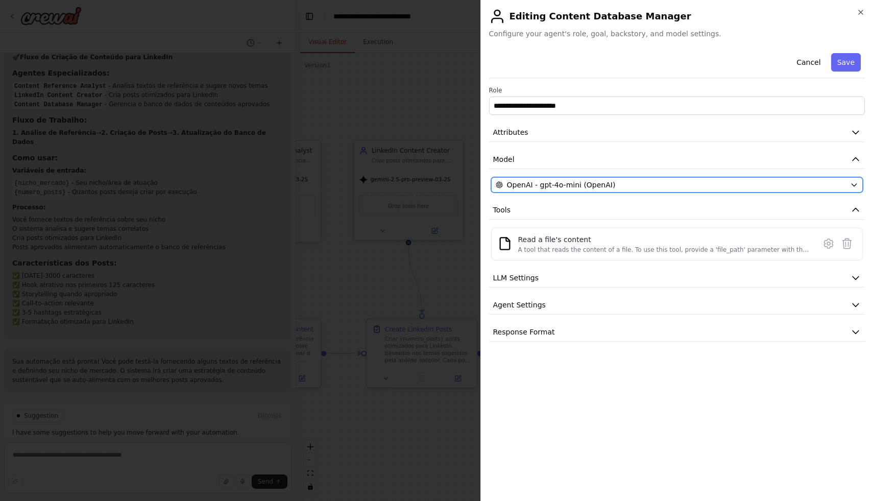
click at [573, 185] on span "OpenAI - gpt-4o-mini (OpenAI)" at bounding box center [561, 185] width 109 height 10
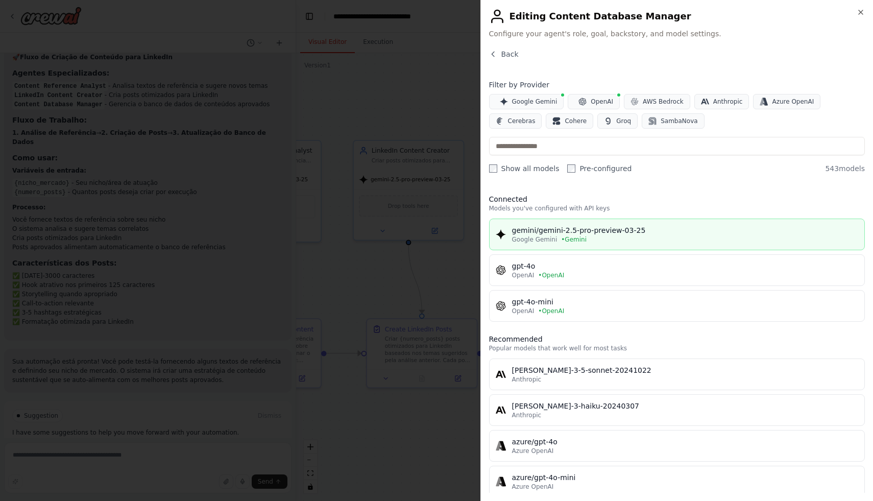
click at [524, 241] on span "Google Gemini" at bounding box center [534, 239] width 45 height 8
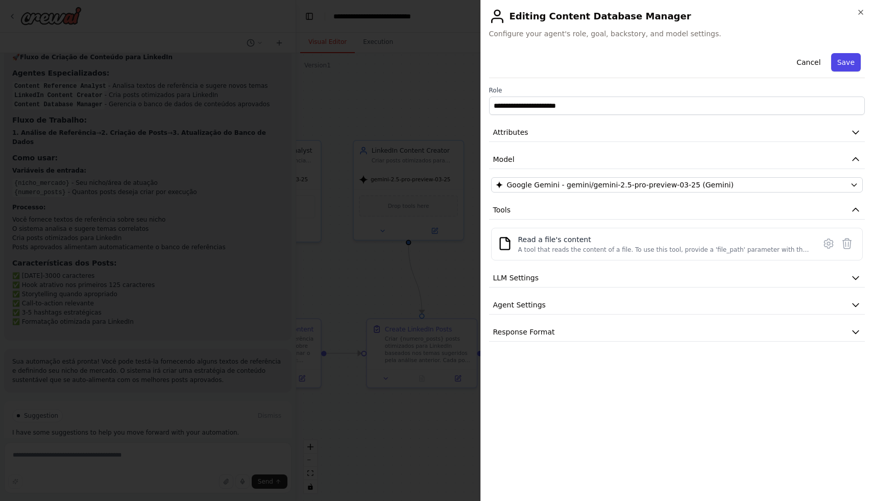
click at [843, 57] on button "Save" at bounding box center [846, 62] width 30 height 18
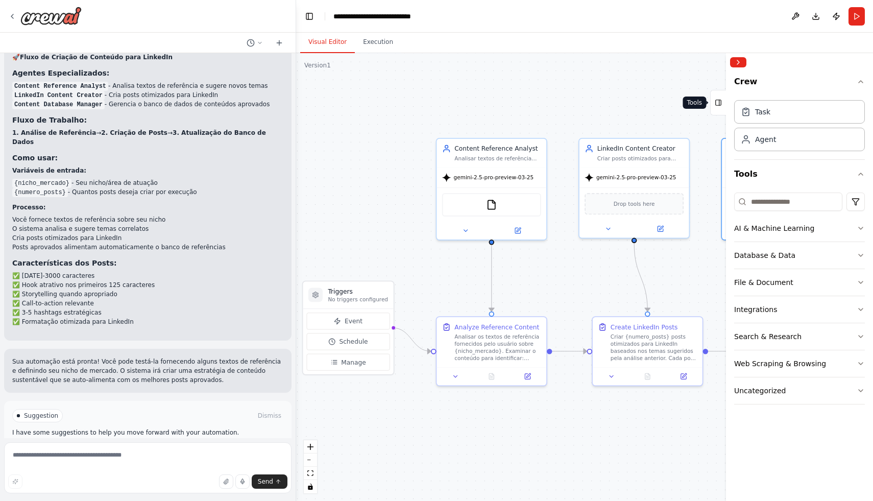
drag, startPoint x: 485, startPoint y: 102, endPoint x: 710, endPoint y: 100, distance: 225.1
click at [710, 100] on div "Hello! I'm the CrewAI assistant. What kind of automation do you want to build? …" at bounding box center [436, 250] width 873 height 501
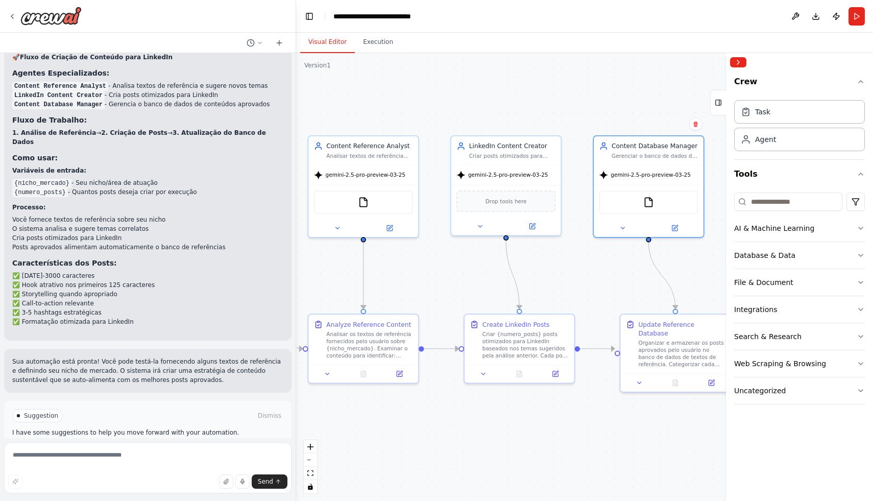
drag, startPoint x: 590, startPoint y: 272, endPoint x: 406, endPoint y: 270, distance: 184.3
click at [407, 270] on div ".deletable-edge-delete-btn { width: 20px; height: 20px; border: 0px solid #ffff…" at bounding box center [584, 277] width 577 height 448
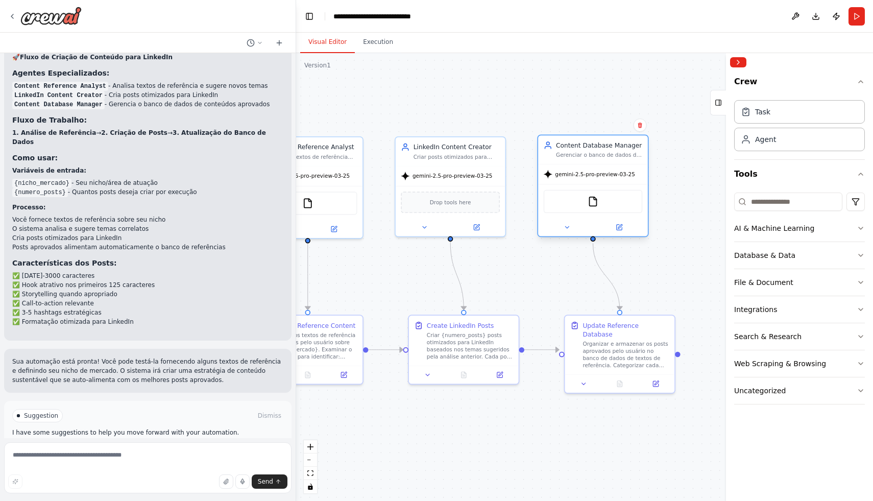
click at [610, 205] on div "FileReadTool" at bounding box center [593, 201] width 99 height 23
click at [623, 226] on button at bounding box center [619, 227] width 51 height 11
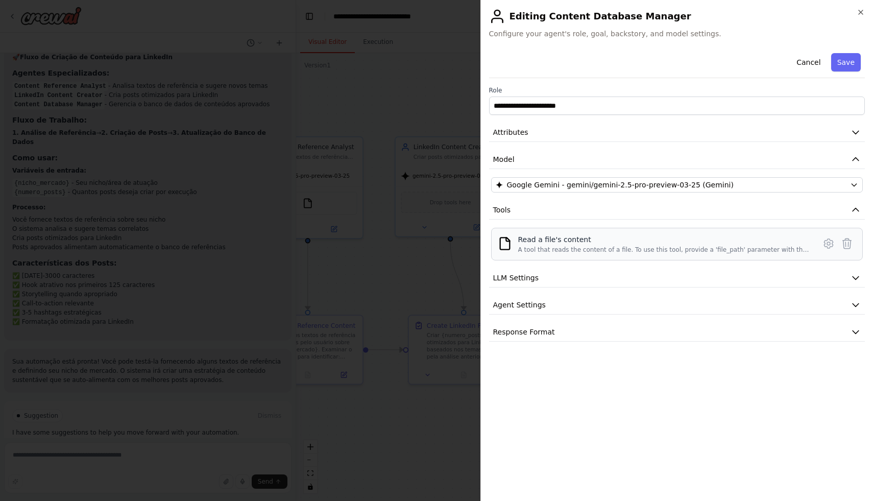
click at [610, 249] on div "A tool that reads the content of a file. To use this tool, provide a 'file_path…" at bounding box center [663, 250] width 291 height 8
click at [831, 242] on icon at bounding box center [828, 243] width 12 height 12
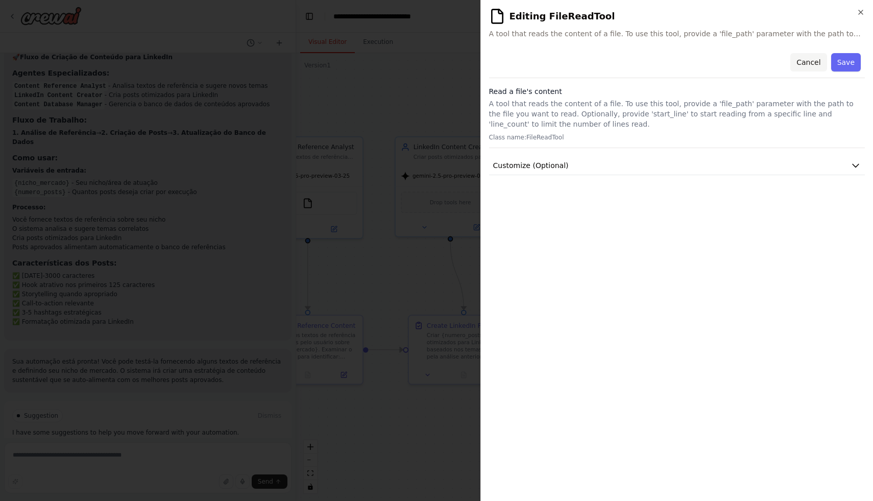
click at [805, 67] on button "Cancel" at bounding box center [808, 62] width 36 height 18
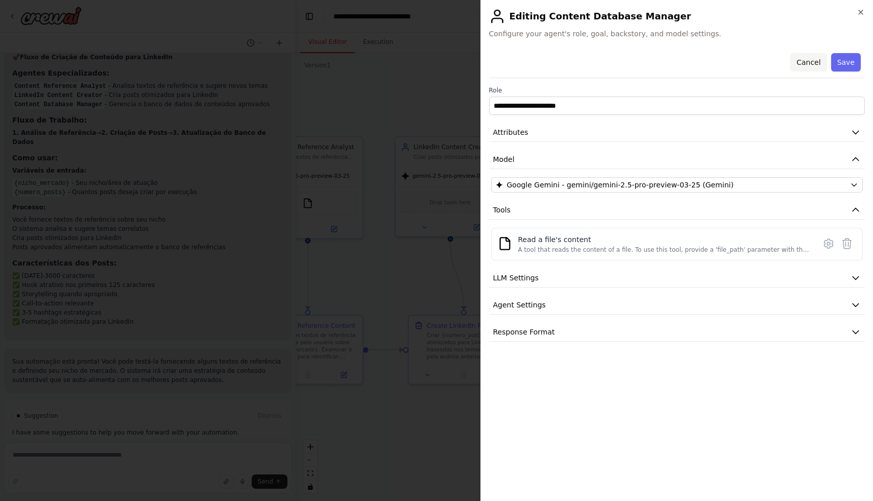
click at [801, 62] on button "Cancel" at bounding box center [808, 62] width 36 height 18
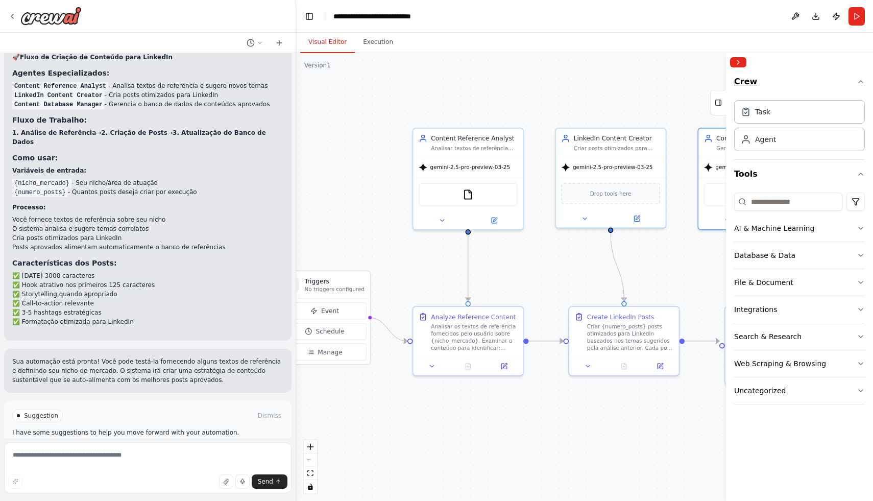
drag, startPoint x: 607, startPoint y: 90, endPoint x: 768, endPoint y: 82, distance: 160.5
click at [768, 82] on div "Hello! I'm the CrewAI assistant. What kind of automation do you want to build? …" at bounding box center [436, 250] width 873 height 501
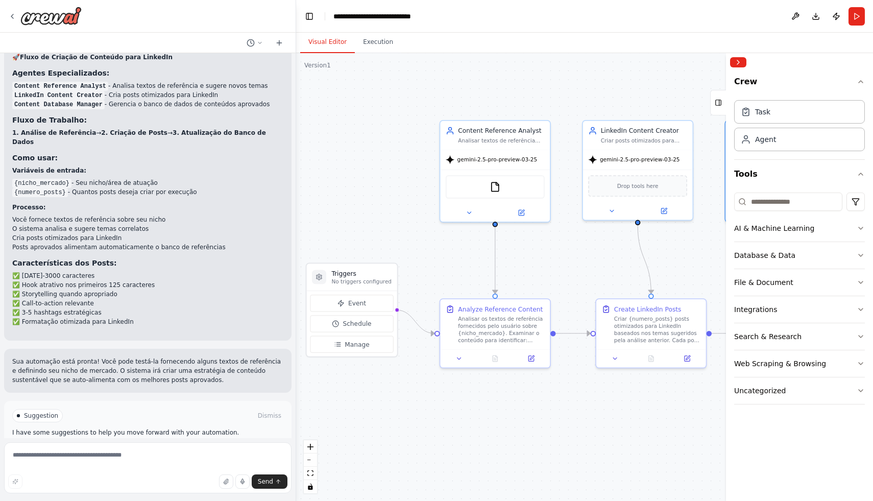
drag, startPoint x: 346, startPoint y: 167, endPoint x: 373, endPoint y: 159, distance: 28.3
click at [373, 159] on div ".deletable-edge-delete-btn { width: 20px; height: 20px; border: 0px solid #ffff…" at bounding box center [584, 277] width 577 height 448
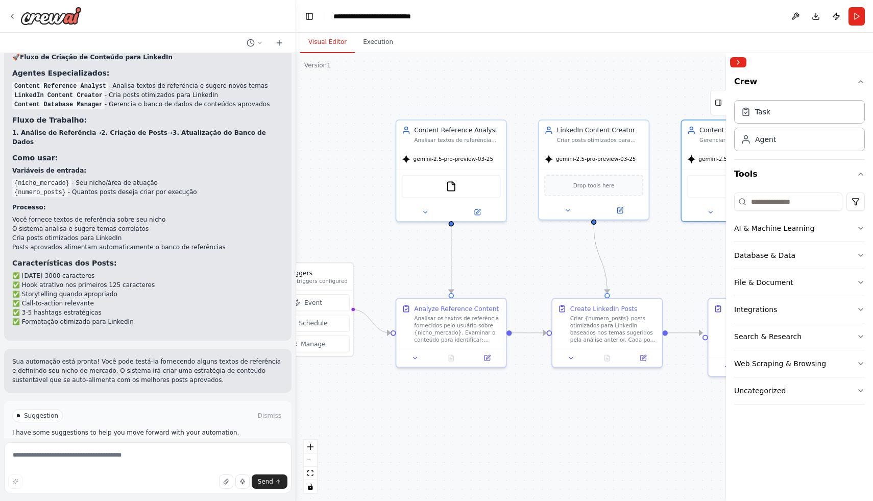
drag, startPoint x: 434, startPoint y: 234, endPoint x: 345, endPoint y: 231, distance: 89.9
click at [346, 232] on div ".deletable-edge-delete-btn { width: 20px; height: 20px; border: 0px solid #ffff…" at bounding box center [584, 277] width 577 height 448
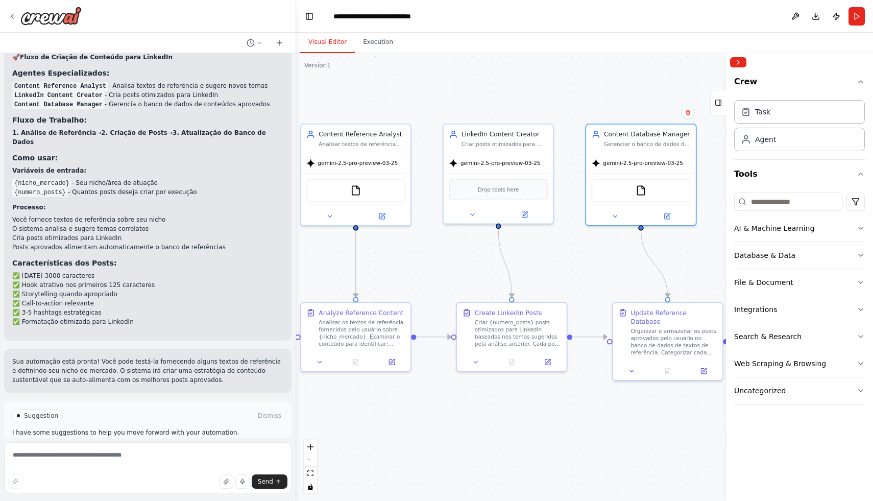
drag, startPoint x: 592, startPoint y: 257, endPoint x: 541, endPoint y: 262, distance: 51.3
click at [541, 262] on div ".deletable-edge-delete-btn { width: 20px; height: 20px; border: 0px solid #ffff…" at bounding box center [584, 277] width 577 height 448
click at [509, 189] on span "Drop tools here" at bounding box center [498, 187] width 41 height 9
click at [523, 212] on icon at bounding box center [525, 211] width 4 height 4
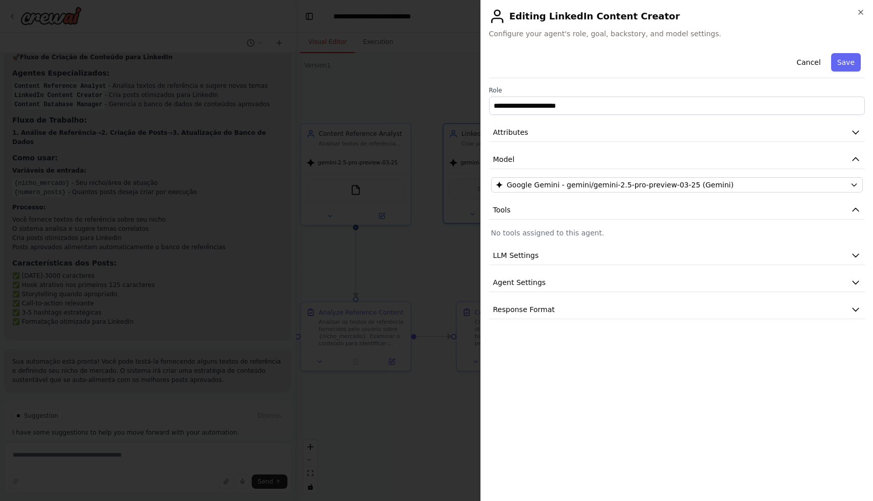
click at [573, 234] on p "No tools assigned to this agent." at bounding box center [677, 233] width 372 height 10
click at [611, 252] on button "LLM Settings" at bounding box center [677, 255] width 376 height 19
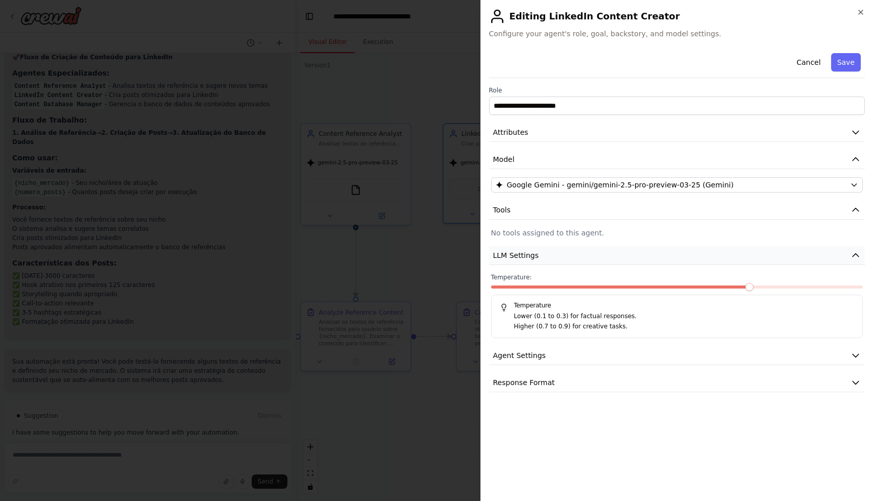
click at [611, 253] on button "LLM Settings" at bounding box center [677, 255] width 376 height 19
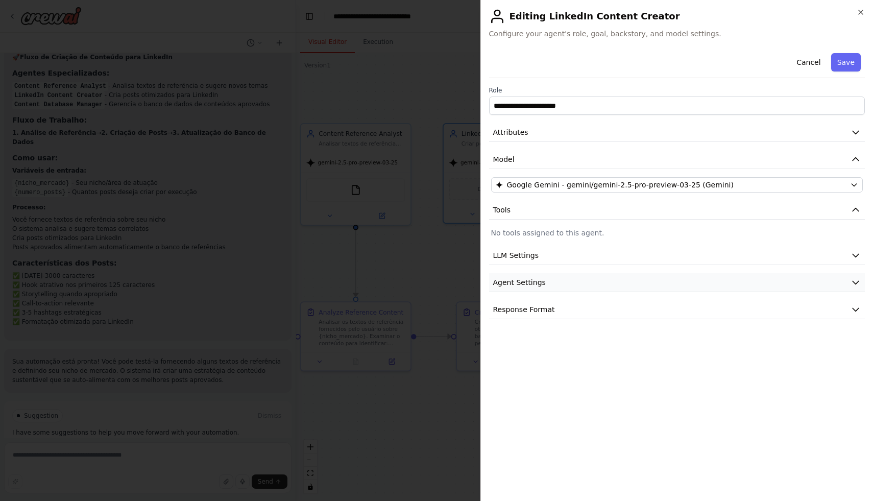
click at [600, 289] on button "Agent Settings" at bounding box center [677, 282] width 376 height 19
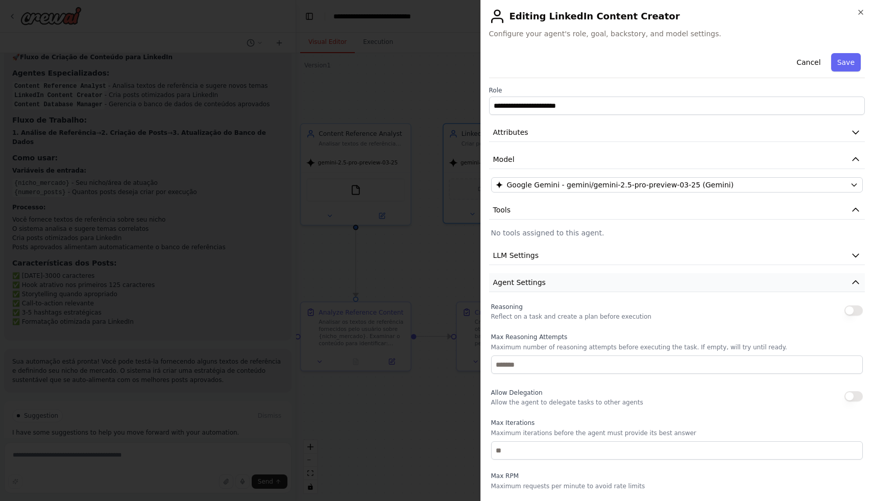
click at [600, 287] on button "Agent Settings" at bounding box center [677, 282] width 376 height 19
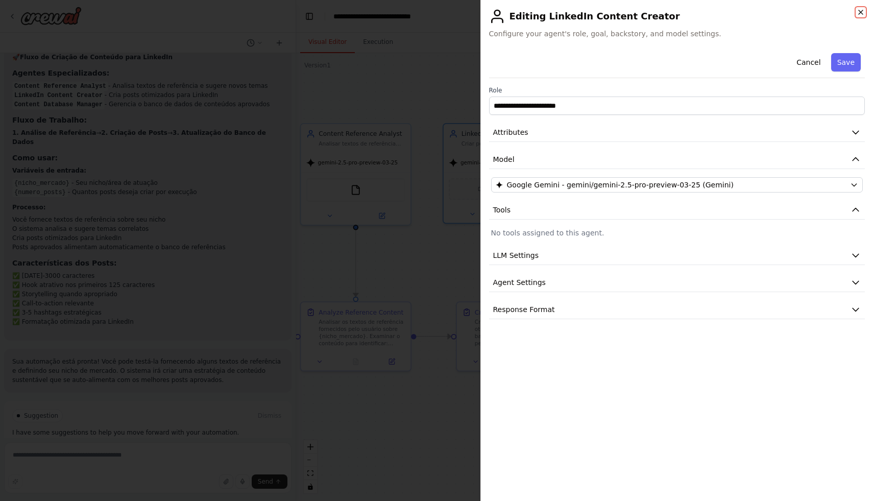
click at [861, 8] on icon "button" at bounding box center [860, 12] width 8 height 8
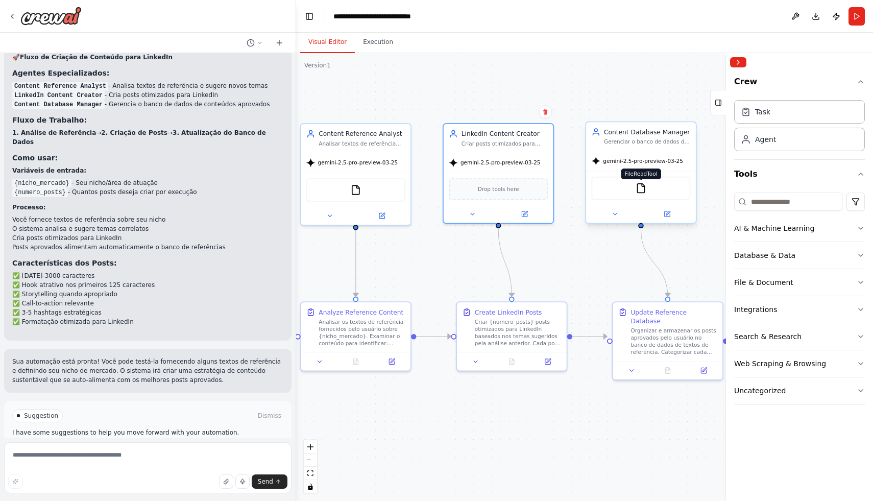
click at [642, 187] on img at bounding box center [640, 188] width 11 height 11
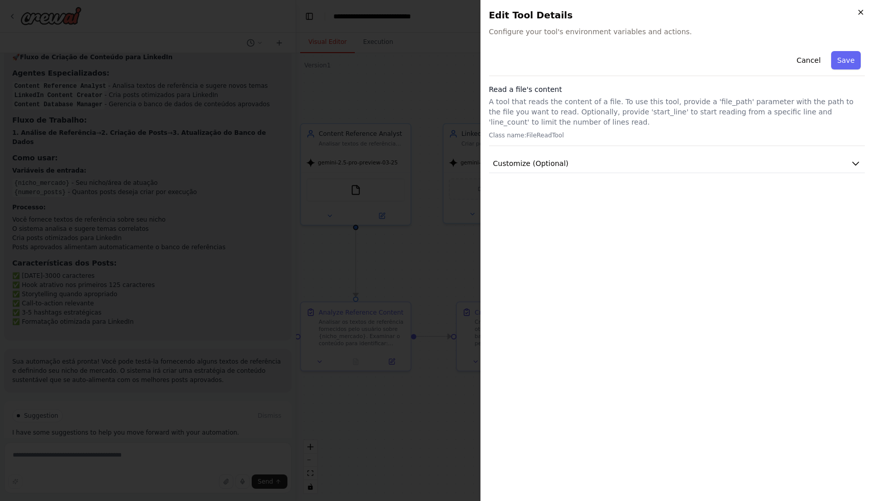
click at [863, 12] on icon "button" at bounding box center [860, 12] width 8 height 8
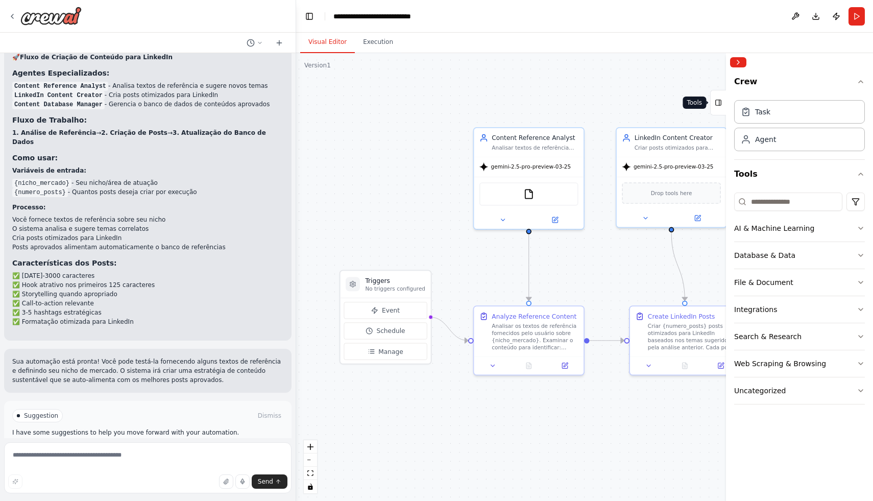
drag, startPoint x: 548, startPoint y: 91, endPoint x: 721, endPoint y: 95, distance: 173.1
click at [721, 95] on div "Hello! I'm the CrewAI assistant. What kind of automation do you want to build? …" at bounding box center [436, 250] width 873 height 501
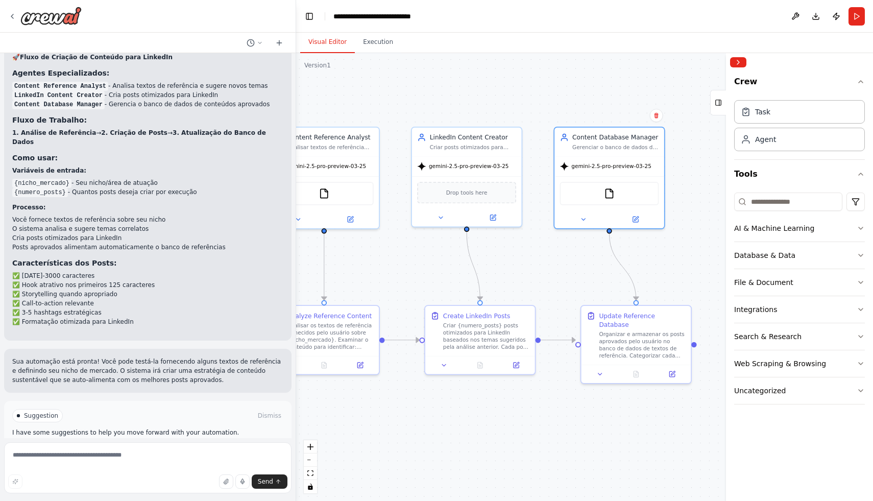
drag, startPoint x: 640, startPoint y: 275, endPoint x: 426, endPoint y: 274, distance: 213.3
click at [426, 274] on div ".deletable-edge-delete-btn { width: 20px; height: 20px; border: 0px solid #ffff…" at bounding box center [584, 277] width 577 height 448
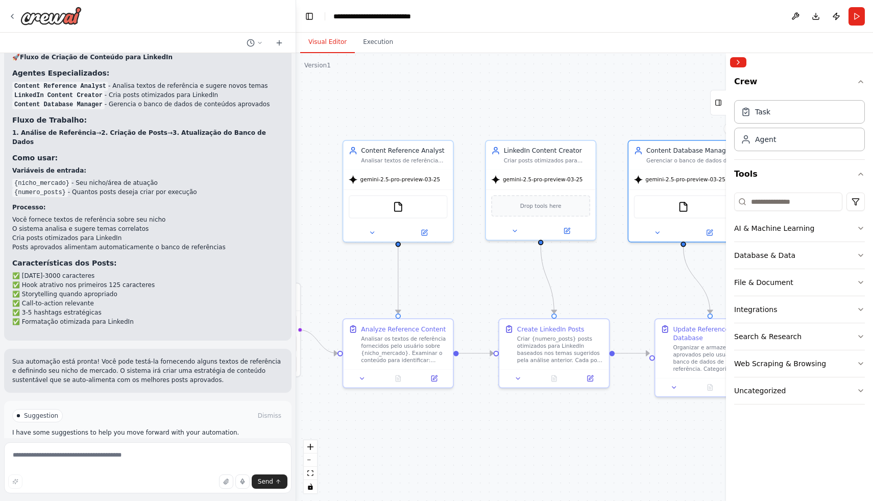
drag, startPoint x: 516, startPoint y: 97, endPoint x: 598, endPoint y: 110, distance: 83.7
click at [598, 110] on div ".deletable-edge-delete-btn { width: 20px; height: 20px; border: 0px solid #ffff…" at bounding box center [584, 277] width 577 height 448
click at [734, 64] on button "Collapse right sidebar" at bounding box center [738, 62] width 16 height 10
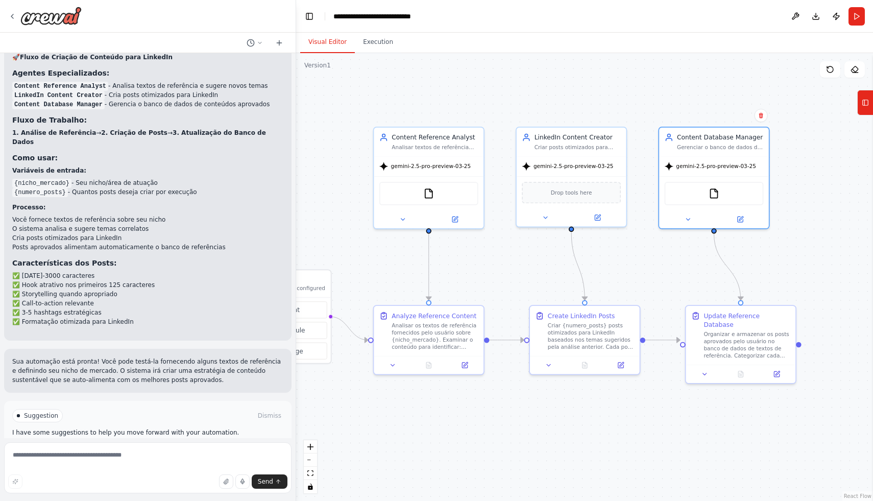
drag, startPoint x: 341, startPoint y: 298, endPoint x: 374, endPoint y: 283, distance: 36.1
click at [374, 283] on div ".deletable-edge-delete-btn { width: 20px; height: 20px; border: 0px solid #ffff…" at bounding box center [584, 277] width 577 height 448
click at [432, 339] on div "Analisar os textos de referência fornecidos pelo usuário sobre {nicho_mercado}.…" at bounding box center [437, 332] width 86 height 29
click at [469, 366] on button at bounding box center [466, 361] width 31 height 11
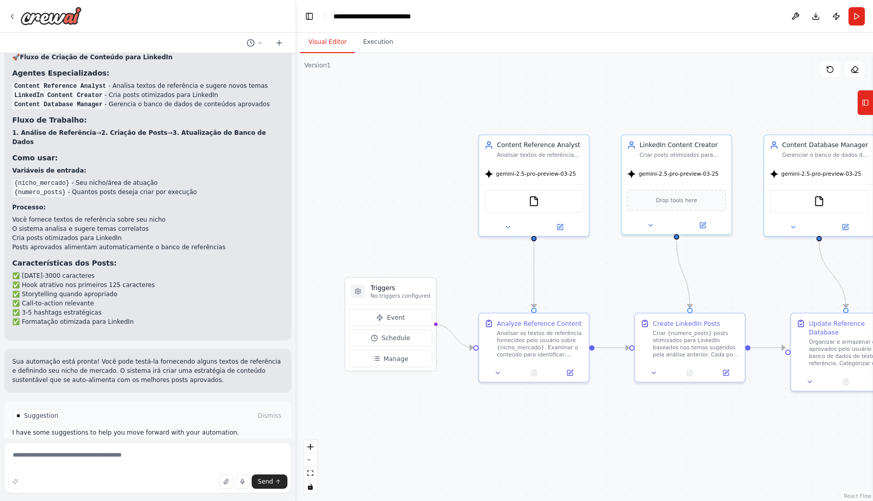
drag, startPoint x: 356, startPoint y: 221, endPoint x: 454, endPoint y: 228, distance: 98.8
click at [458, 230] on div ".deletable-edge-delete-btn { width: 20px; height: 20px; border: 0px solid #ffff…" at bounding box center [584, 277] width 577 height 448
click at [407, 364] on button "Manage" at bounding box center [389, 358] width 83 height 17
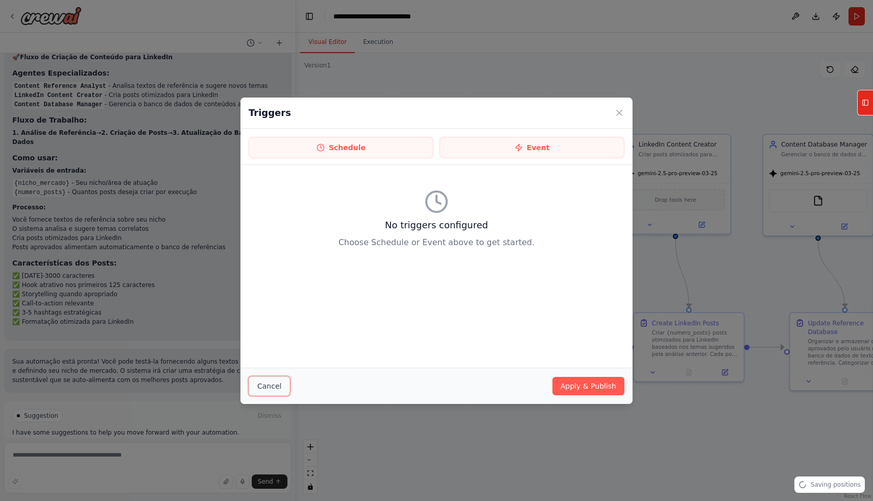
click at [274, 384] on button "Cancel" at bounding box center [269, 385] width 41 height 19
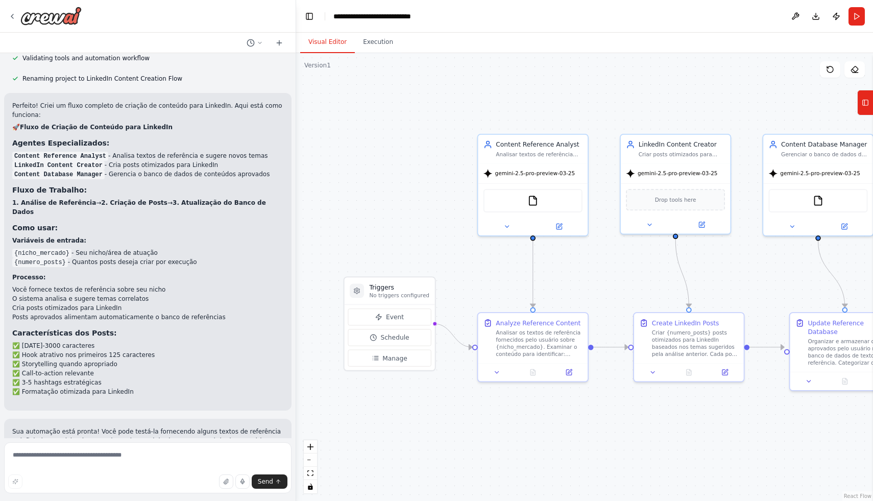
scroll to position [711, 0]
click at [525, 200] on div "FileReadTool" at bounding box center [532, 198] width 99 height 23
click at [562, 224] on icon at bounding box center [558, 224] width 7 height 7
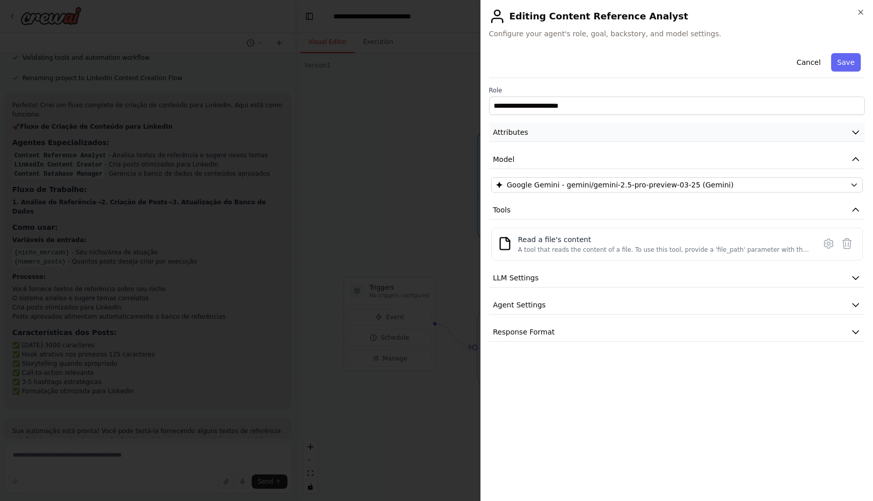
click at [576, 138] on button "Attributes" at bounding box center [677, 132] width 376 height 19
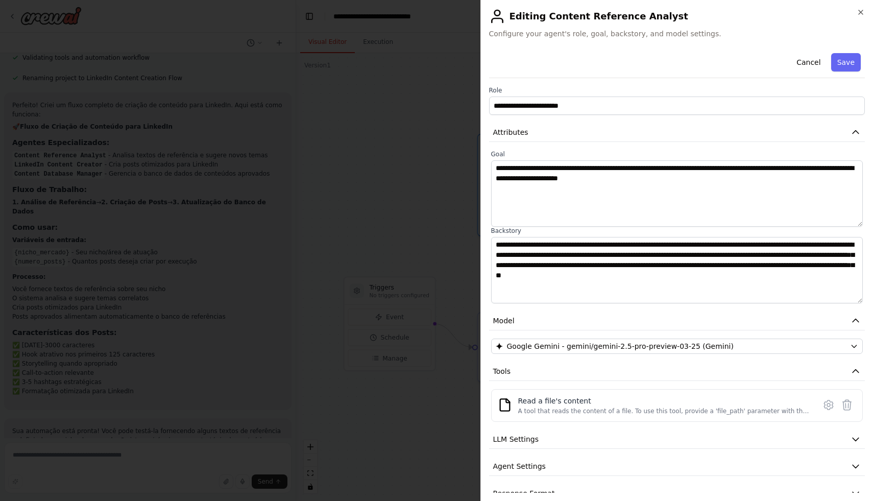
scroll to position [18, 0]
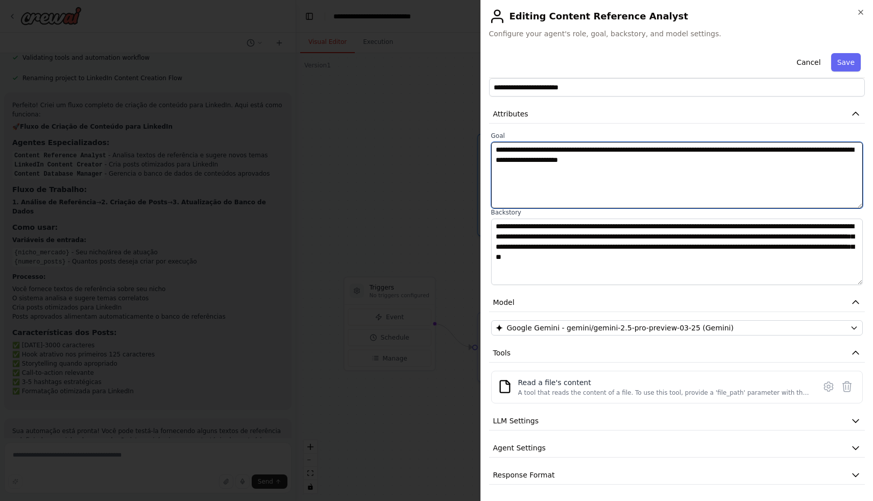
click at [682, 160] on textarea "**********" at bounding box center [677, 175] width 372 height 66
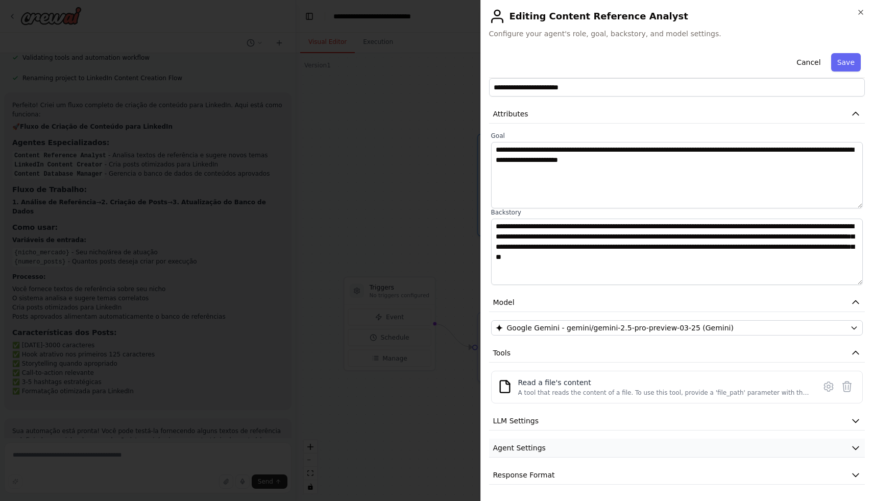
click at [567, 447] on button "Agent Settings" at bounding box center [677, 447] width 376 height 19
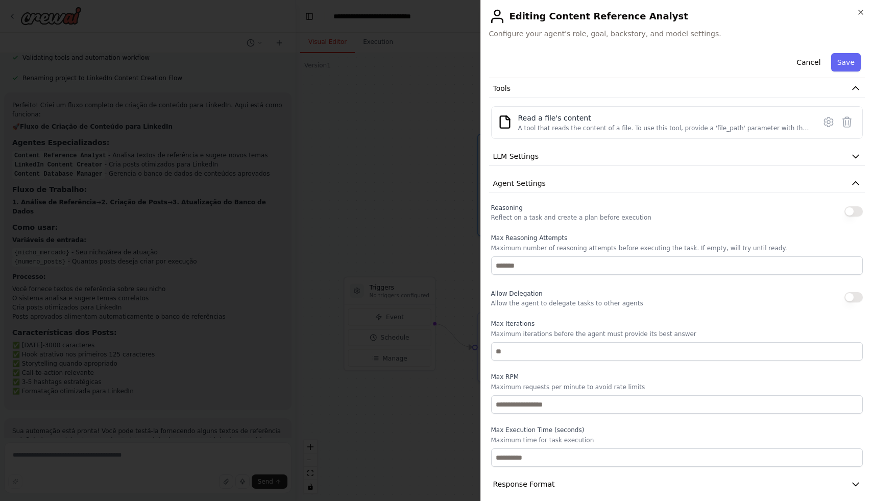
scroll to position [292, 0]
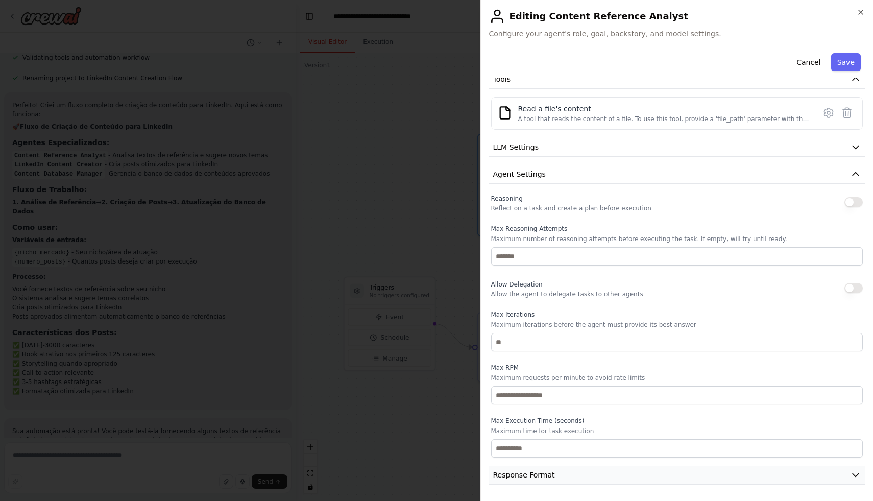
click at [557, 475] on button "Response Format" at bounding box center [677, 474] width 376 height 19
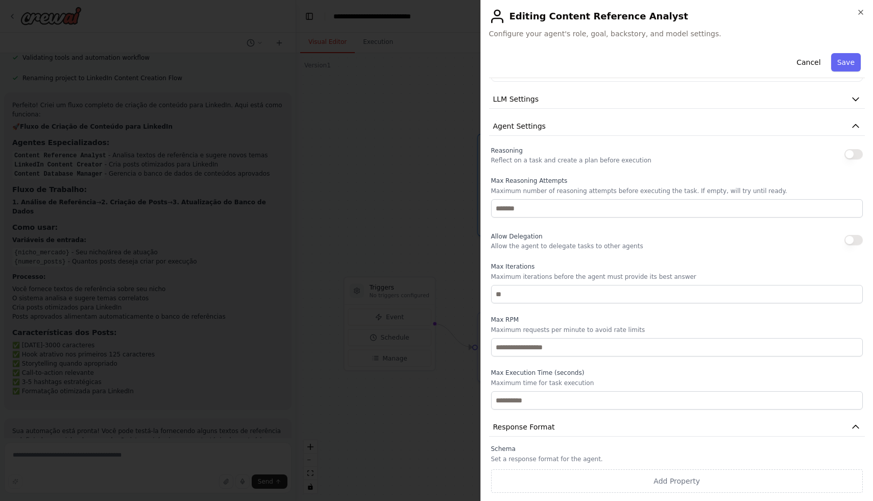
scroll to position [87, 0]
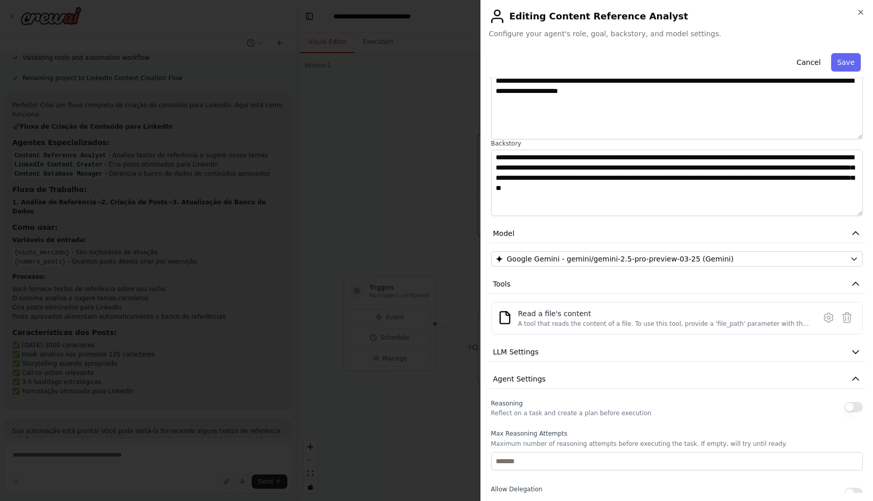
click at [856, 13] on h2 "Editing Content Reference Analyst" at bounding box center [677, 16] width 376 height 16
click at [857, 13] on icon "button" at bounding box center [860, 12] width 8 height 8
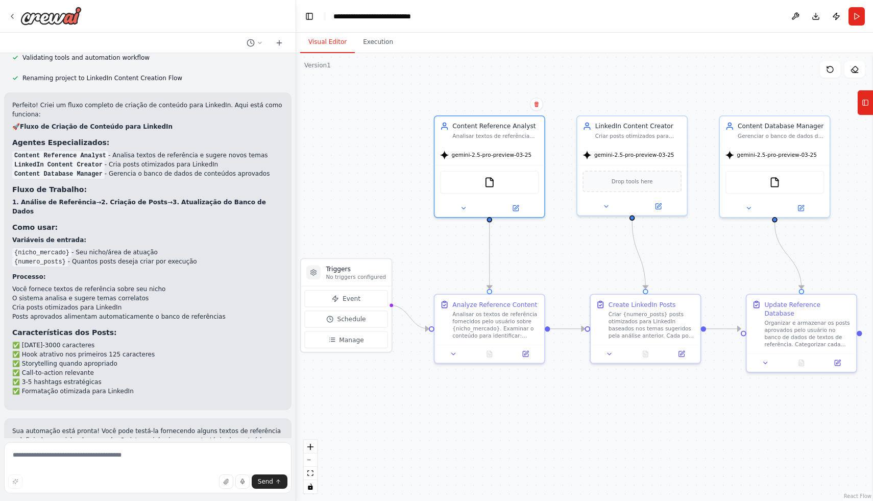
drag, startPoint x: 488, startPoint y: 95, endPoint x: 445, endPoint y: 77, distance: 47.1
click at [445, 77] on div ".deletable-edge-delete-btn { width: 20px; height: 20px; border: 0px solid #ffff…" at bounding box center [584, 277] width 577 height 448
